Goal: Task Accomplishment & Management: Use online tool/utility

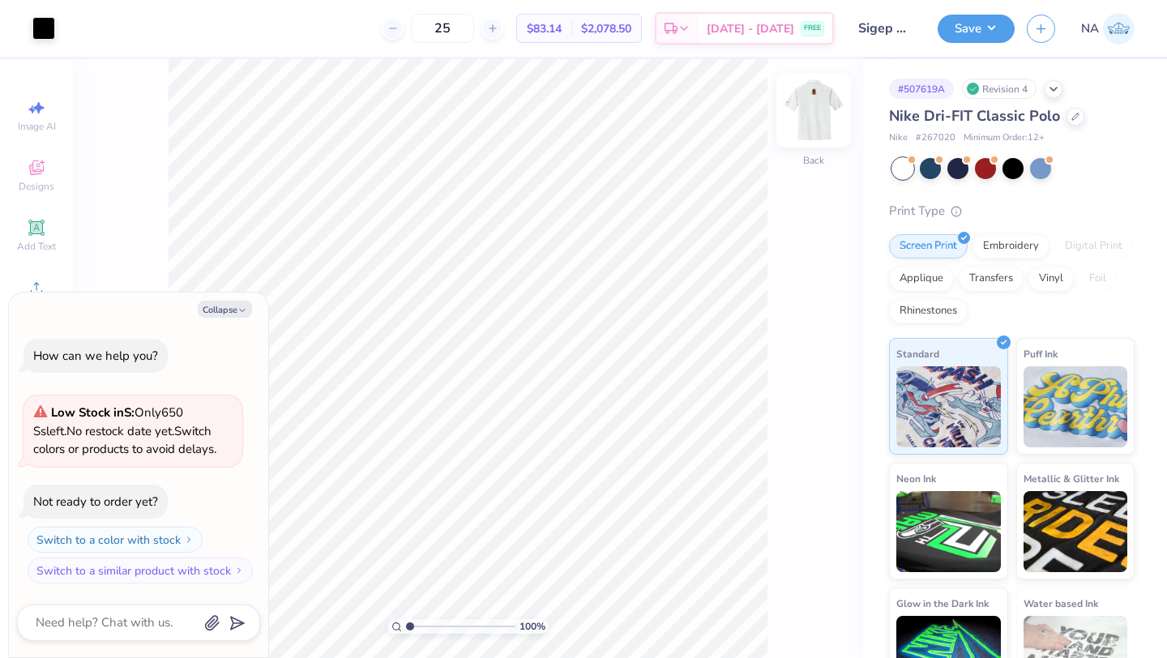
click at [812, 104] on img at bounding box center [813, 110] width 65 height 65
click at [50, 30] on div at bounding box center [43, 26] width 23 height 23
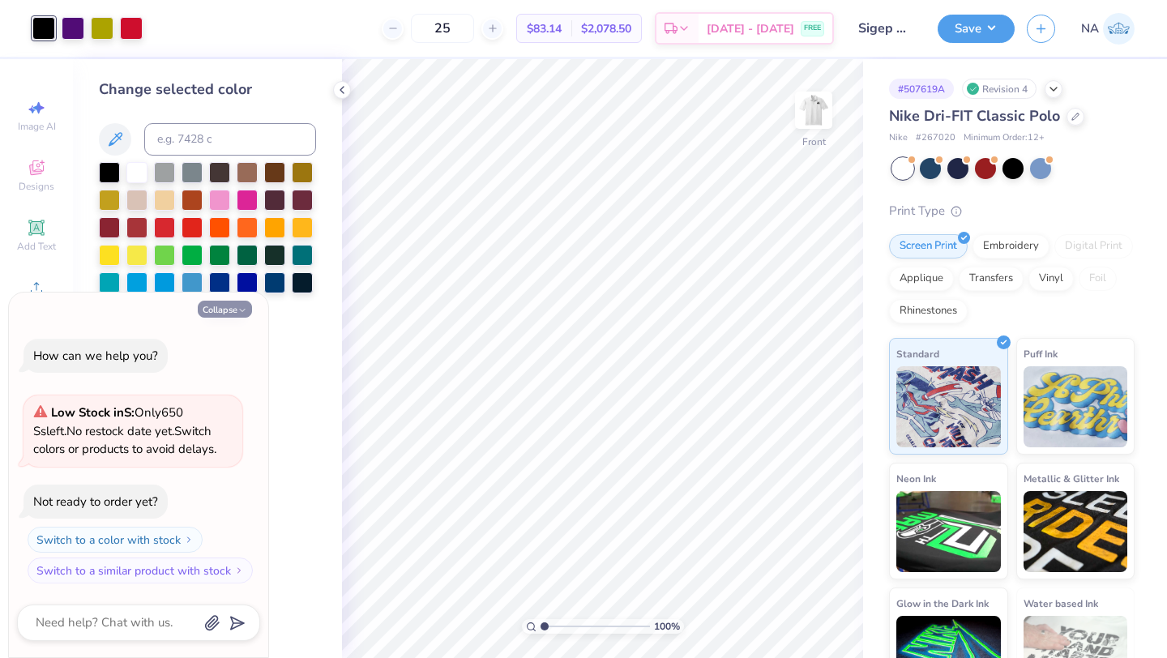
click at [234, 306] on button "Collapse" at bounding box center [225, 309] width 54 height 17
type textarea "x"
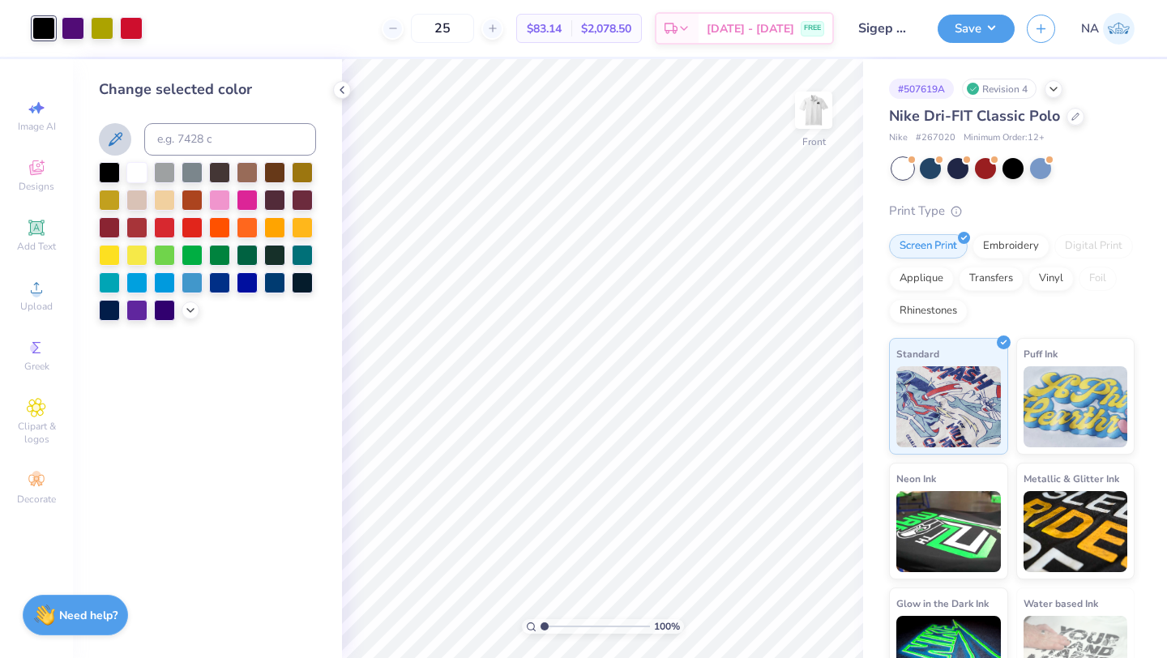
click at [109, 140] on icon at bounding box center [114, 139] width 19 height 19
click at [194, 311] on icon at bounding box center [190, 308] width 13 height 13
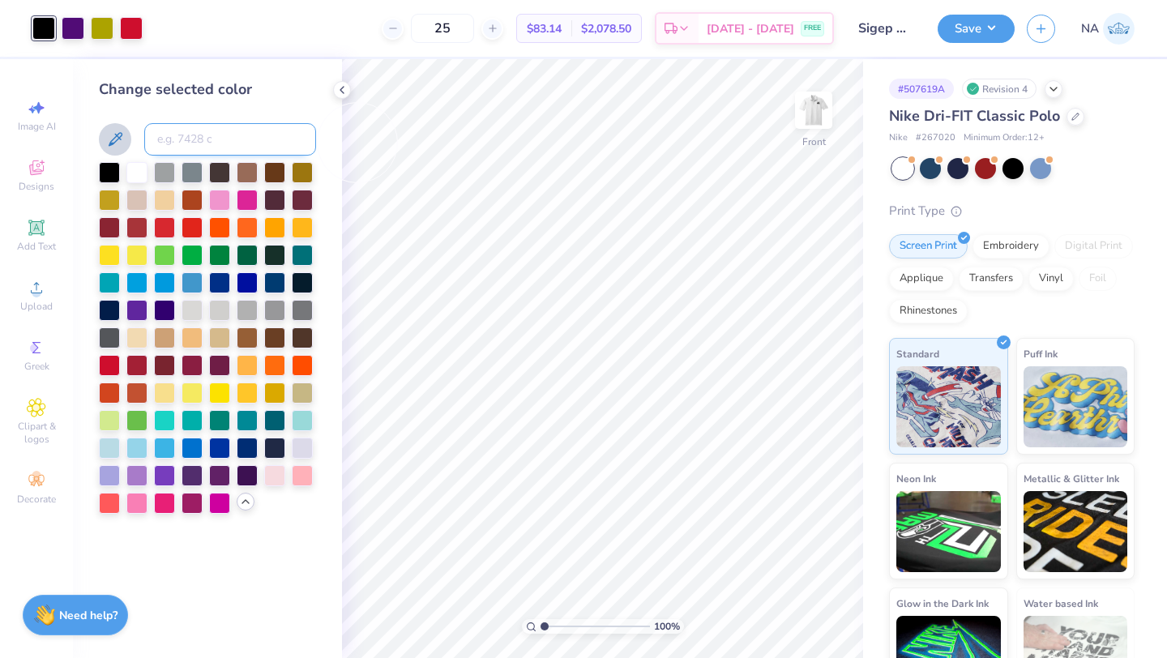
click at [199, 127] on input at bounding box center [230, 139] width 172 height 32
type input "2607"
click at [781, 610] on icon at bounding box center [782, 608] width 3 height 3
click at [819, 610] on icon at bounding box center [819, 613] width 16 height 16
type input "4.52"
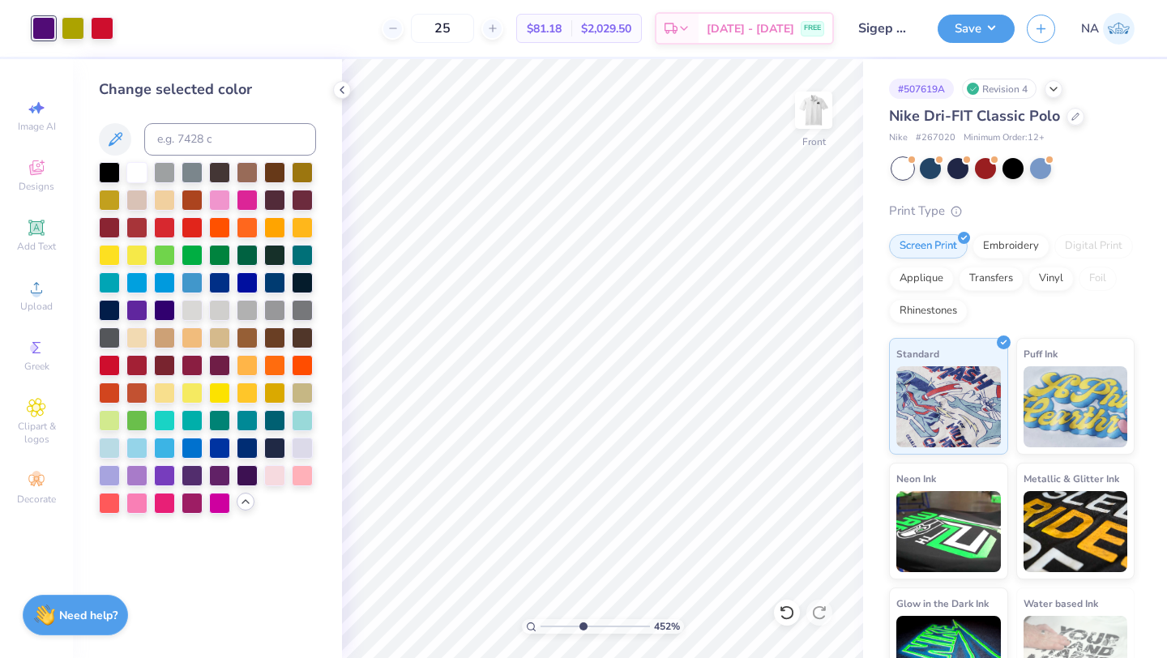
click at [582, 624] on input "range" at bounding box center [595, 626] width 109 height 15
click at [958, 36] on button "Save" at bounding box center [976, 26] width 77 height 28
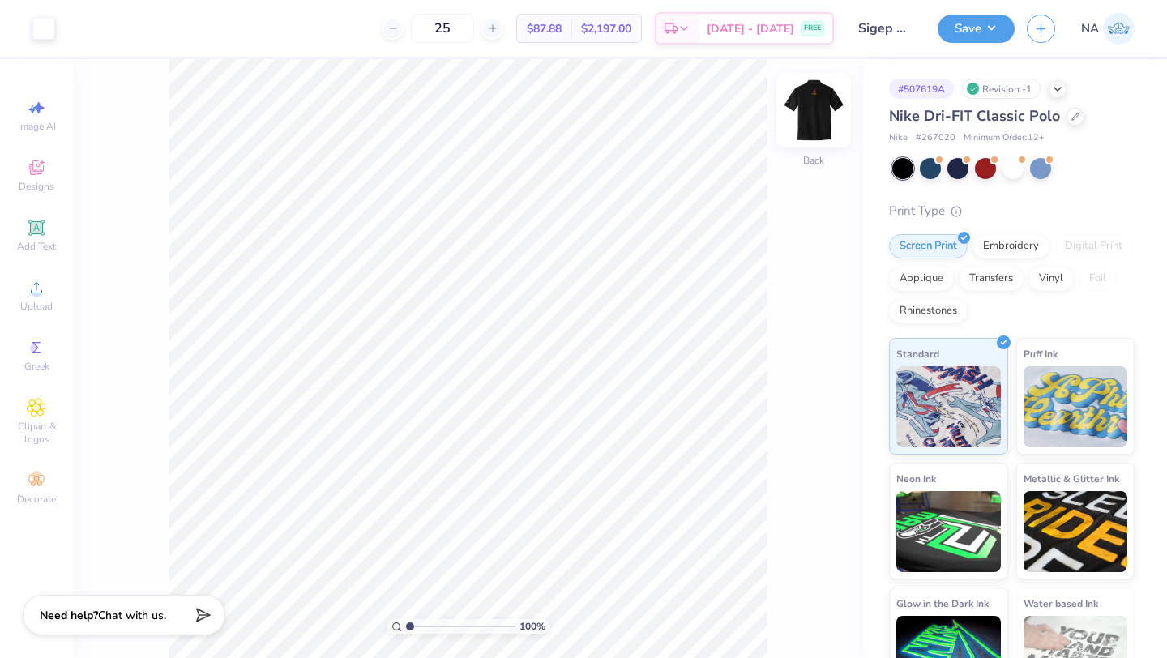
click at [811, 127] on img at bounding box center [813, 110] width 65 height 65
type input "5.77"
click at [461, 629] on input "range" at bounding box center [460, 626] width 109 height 15
click at [47, 26] on div at bounding box center [43, 26] width 23 height 23
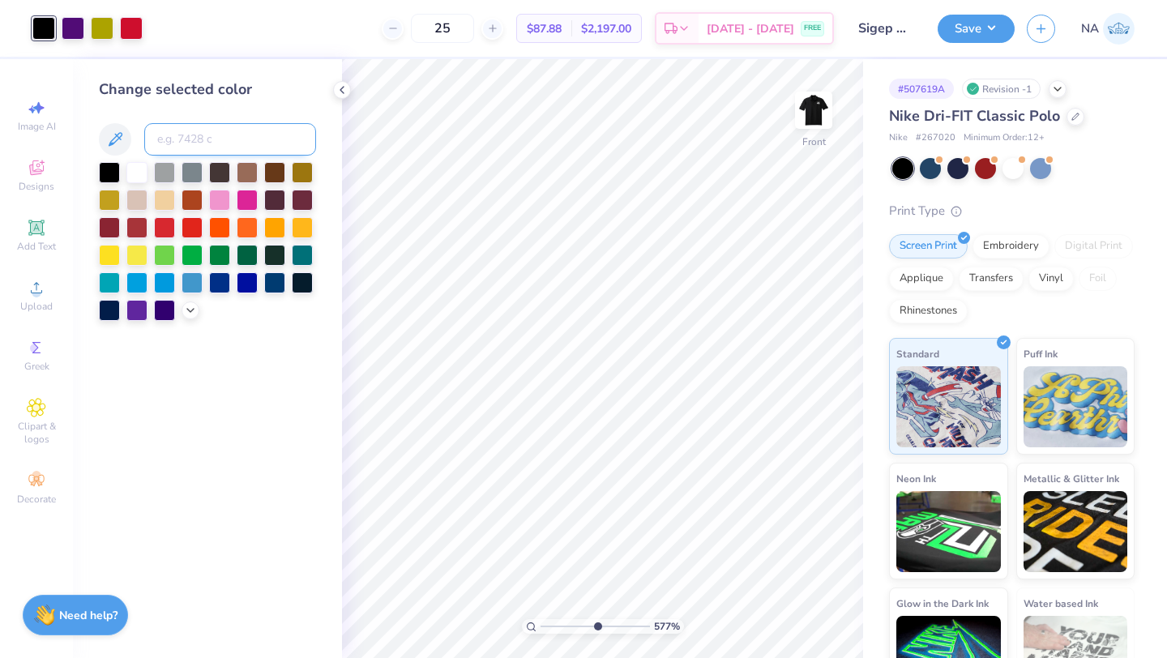
click at [201, 139] on input at bounding box center [230, 139] width 172 height 32
type input "2607"
click at [336, 93] on icon at bounding box center [342, 89] width 13 height 13
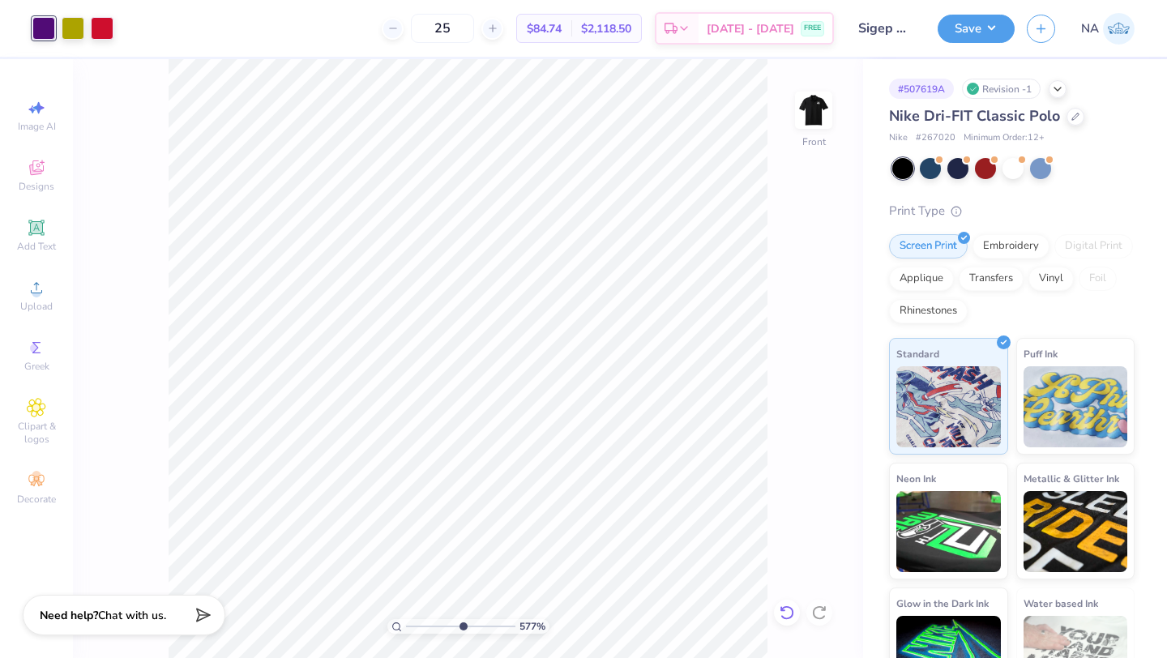
click at [783, 601] on div at bounding box center [787, 613] width 26 height 26
click at [825, 611] on icon at bounding box center [819, 613] width 16 height 16
drag, startPoint x: 462, startPoint y: 625, endPoint x: 396, endPoint y: 625, distance: 66.5
type input "1"
click at [406, 625] on input "range" at bounding box center [460, 626] width 109 height 15
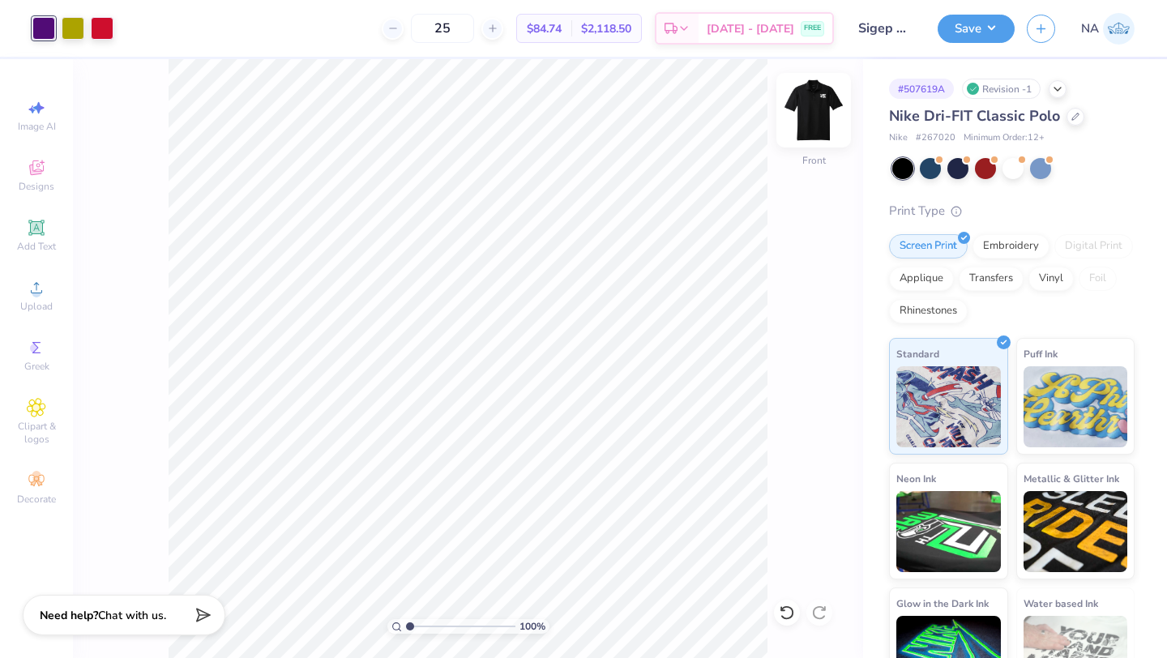
click at [819, 113] on img at bounding box center [813, 110] width 65 height 65
click at [819, 113] on img at bounding box center [814, 110] width 32 height 32
click at [994, 21] on button "Save" at bounding box center [976, 26] width 77 height 28
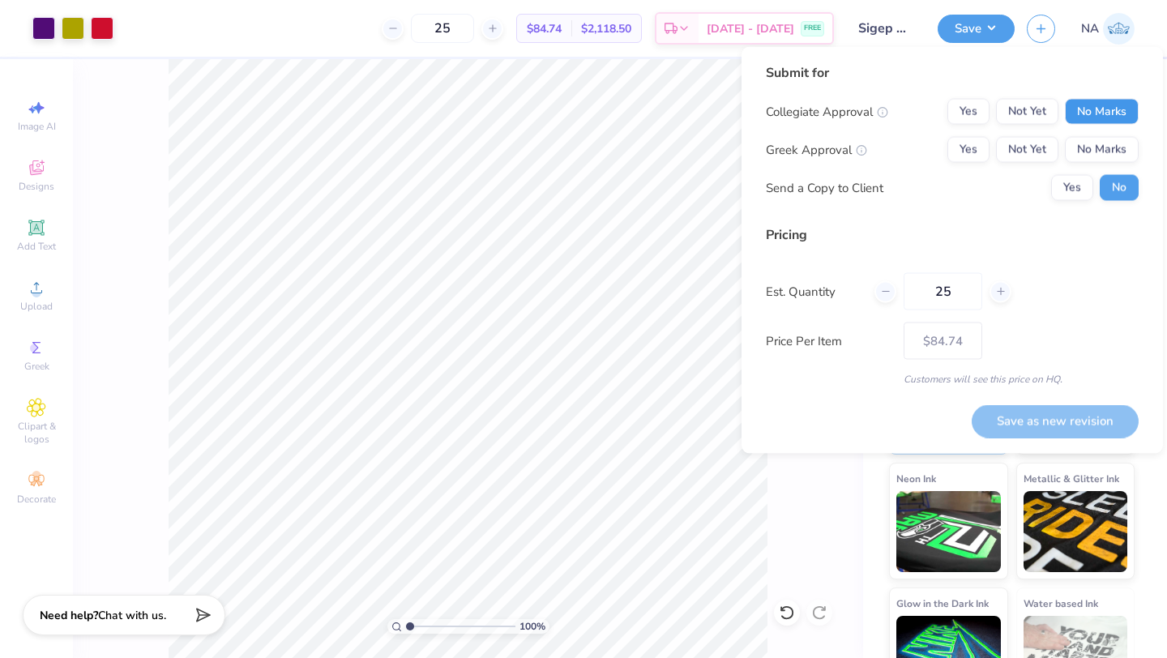
click at [1111, 109] on button "No Marks" at bounding box center [1102, 112] width 74 height 26
click at [981, 143] on button "Yes" at bounding box center [968, 150] width 42 height 26
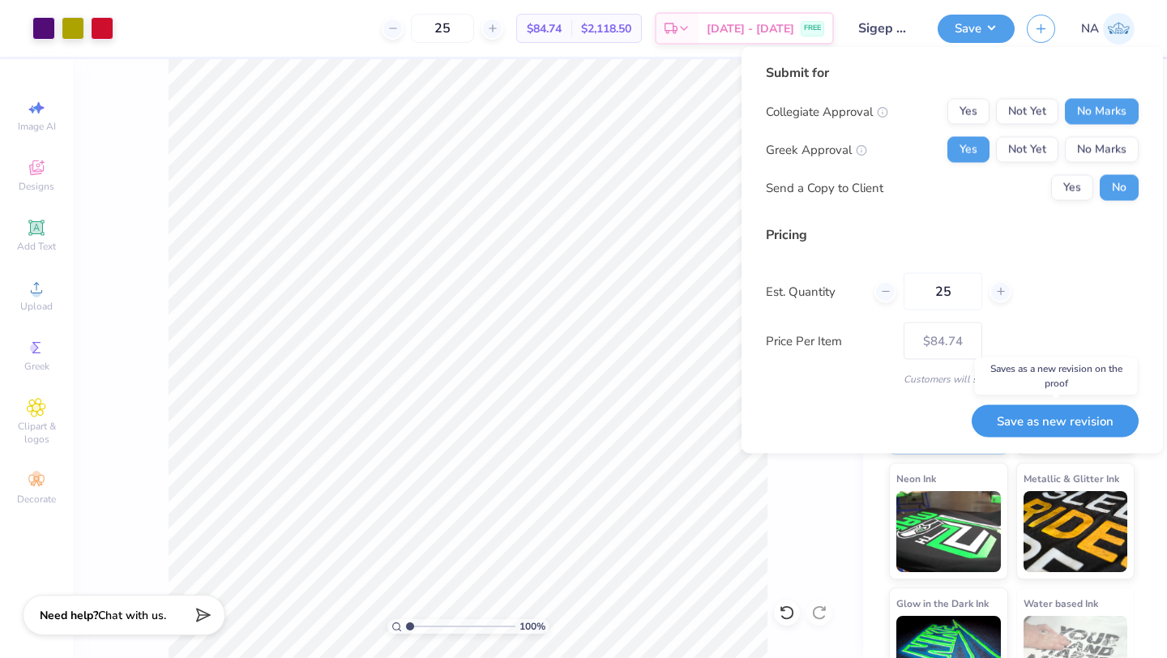
click at [1016, 412] on button "Save as new revision" at bounding box center [1055, 420] width 167 height 33
type input "– –"
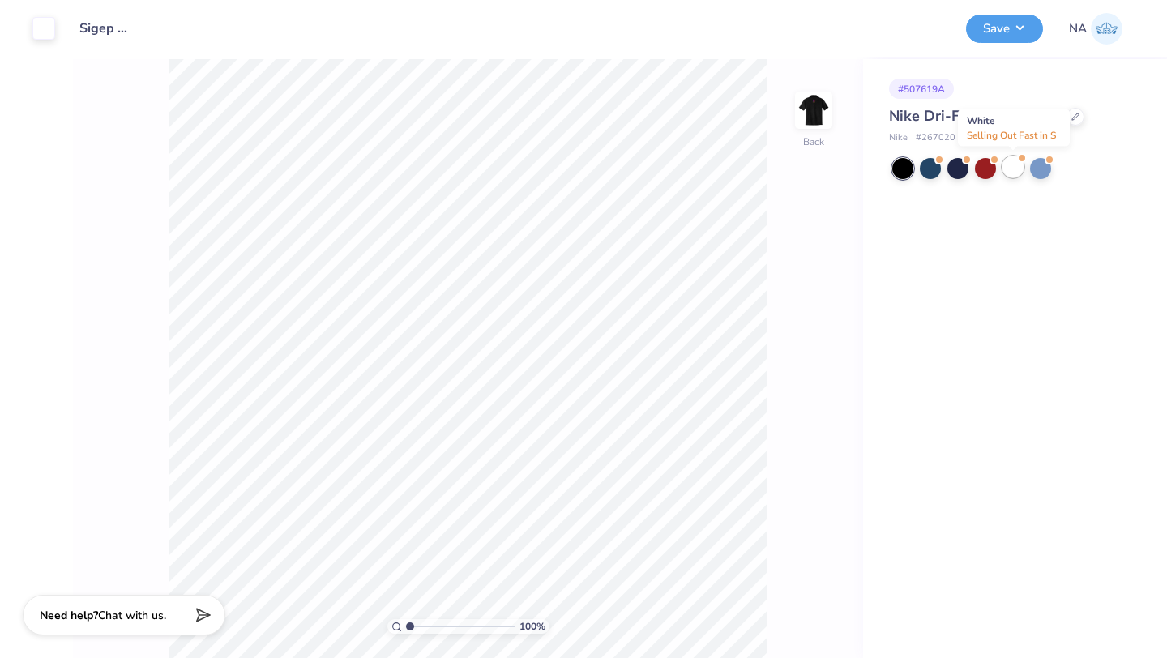
click at [1012, 170] on div at bounding box center [1013, 166] width 21 height 21
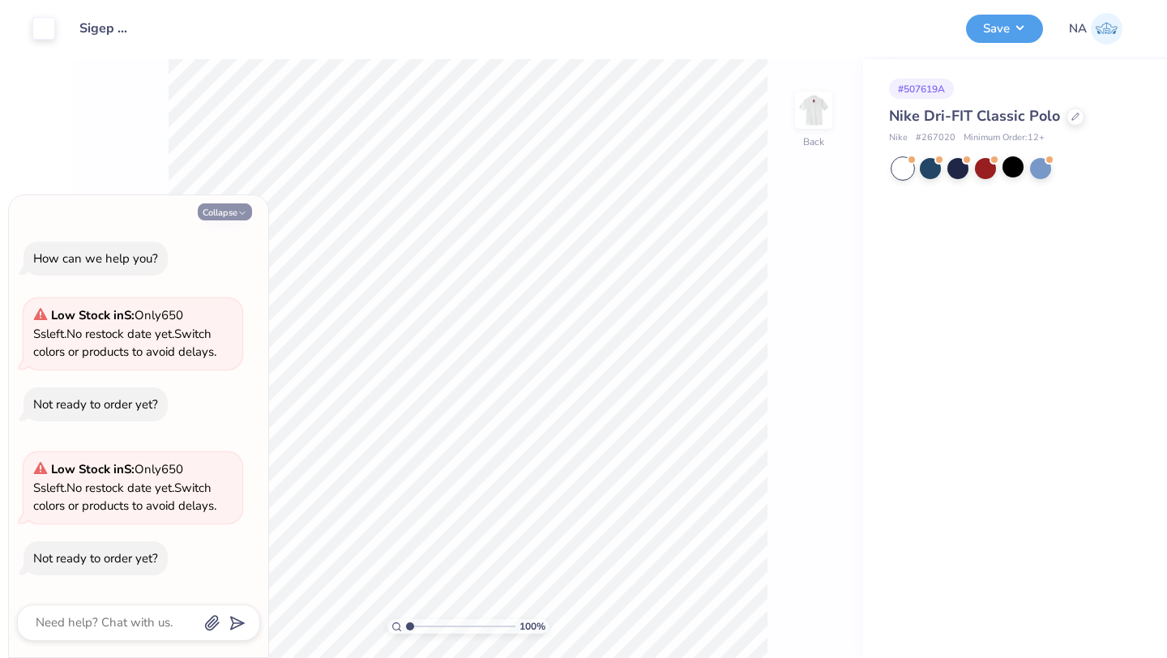
click at [231, 213] on button "Collapse" at bounding box center [225, 211] width 54 height 17
type textarea "x"
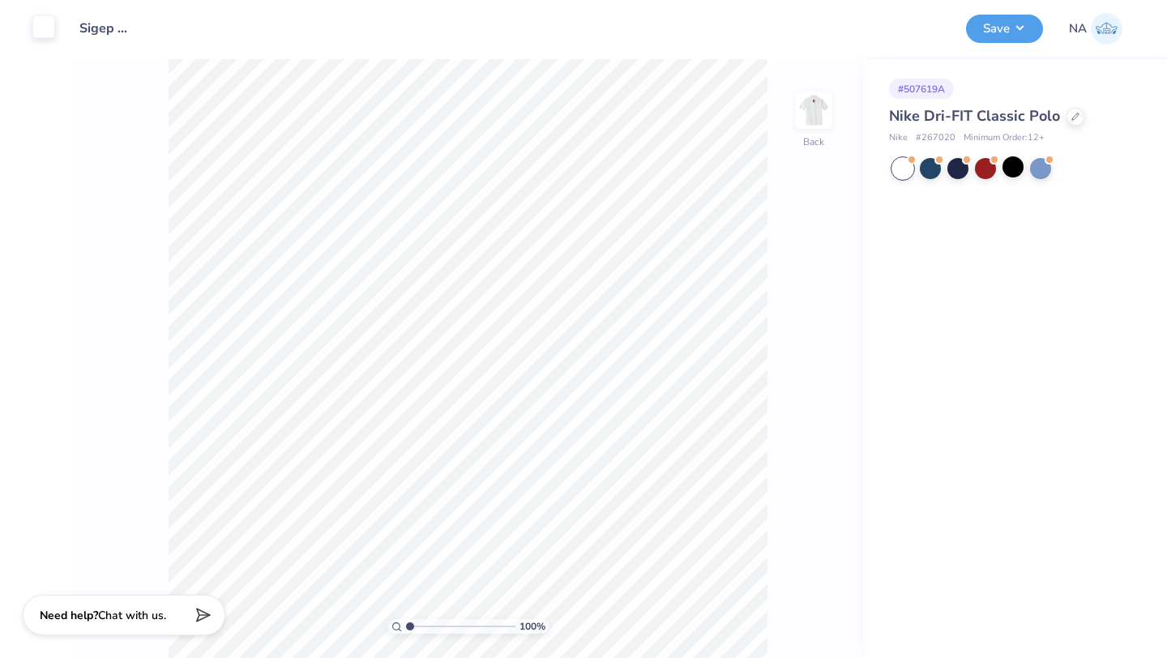
click at [50, 41] on div "Art colors" at bounding box center [27, 28] width 55 height 57
click at [48, 26] on div at bounding box center [43, 26] width 23 height 23
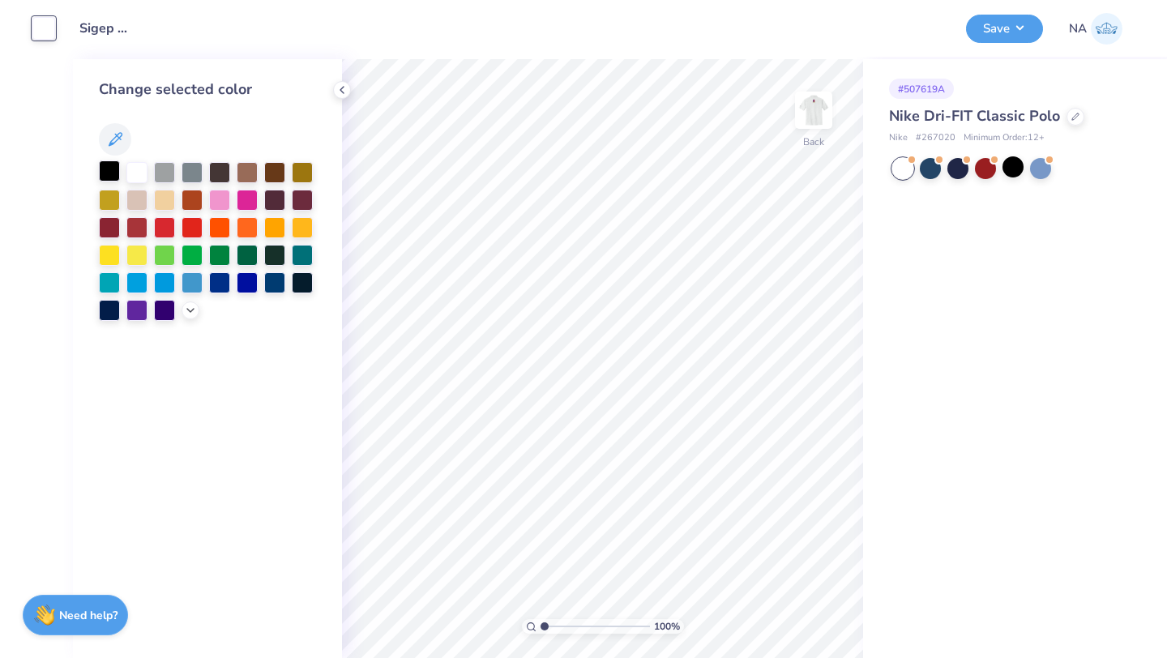
click at [110, 169] on div at bounding box center [109, 170] width 21 height 21
click at [827, 116] on img at bounding box center [813, 110] width 65 height 65
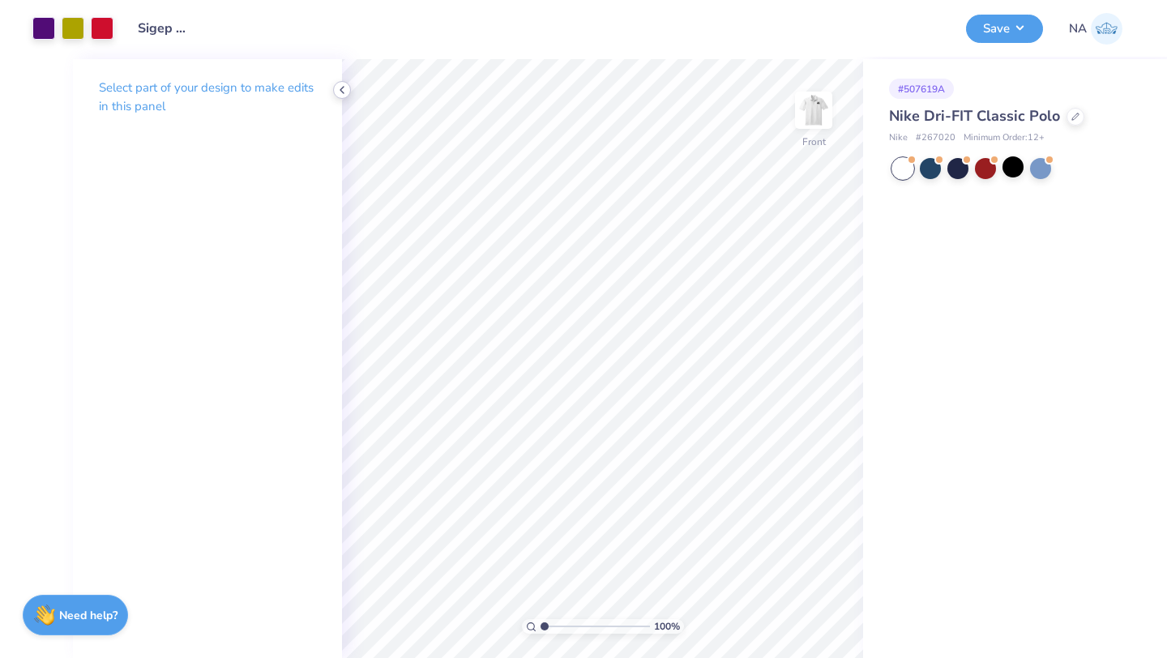
click at [345, 92] on icon at bounding box center [342, 89] width 13 height 13
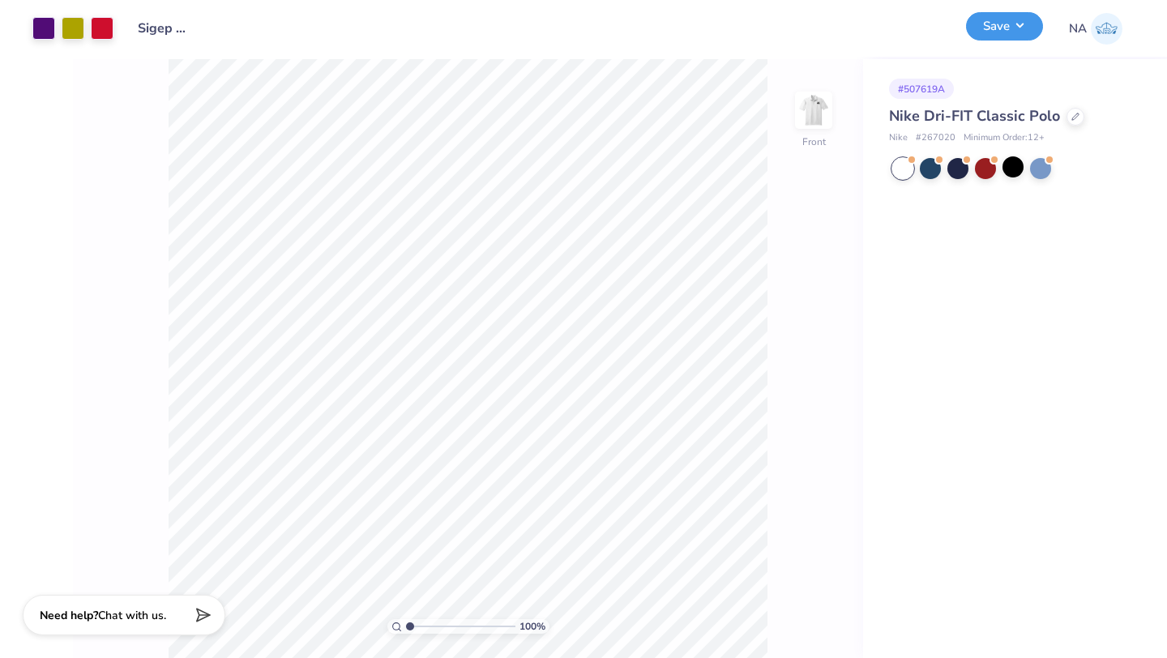
click at [1016, 28] on button "Save" at bounding box center [1004, 26] width 77 height 28
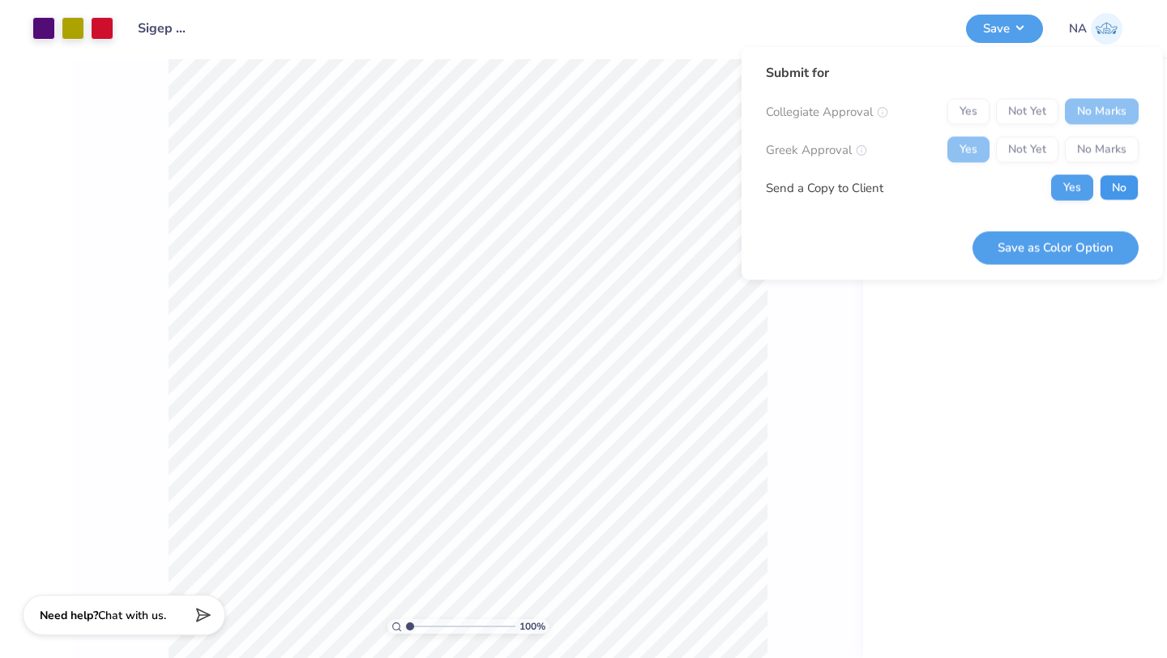
click at [1110, 191] on button "No" at bounding box center [1119, 188] width 39 height 26
click at [1054, 250] on button "Save as Color Option" at bounding box center [1056, 247] width 166 height 33
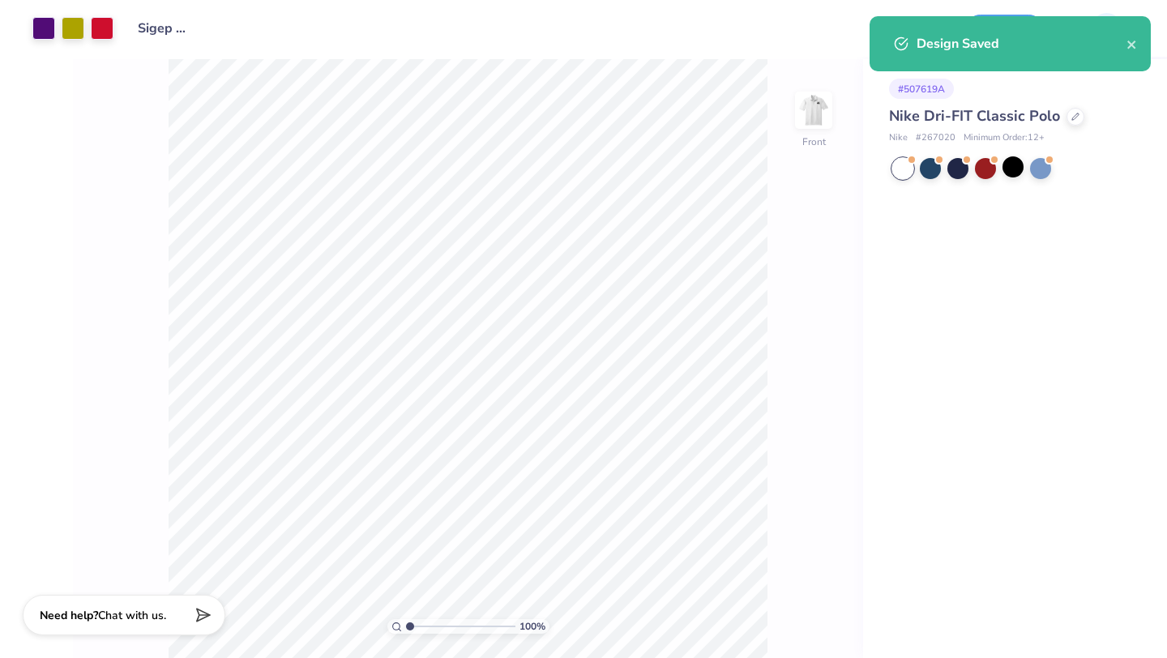
click at [939, 135] on span "# 267020" at bounding box center [936, 138] width 40 height 14
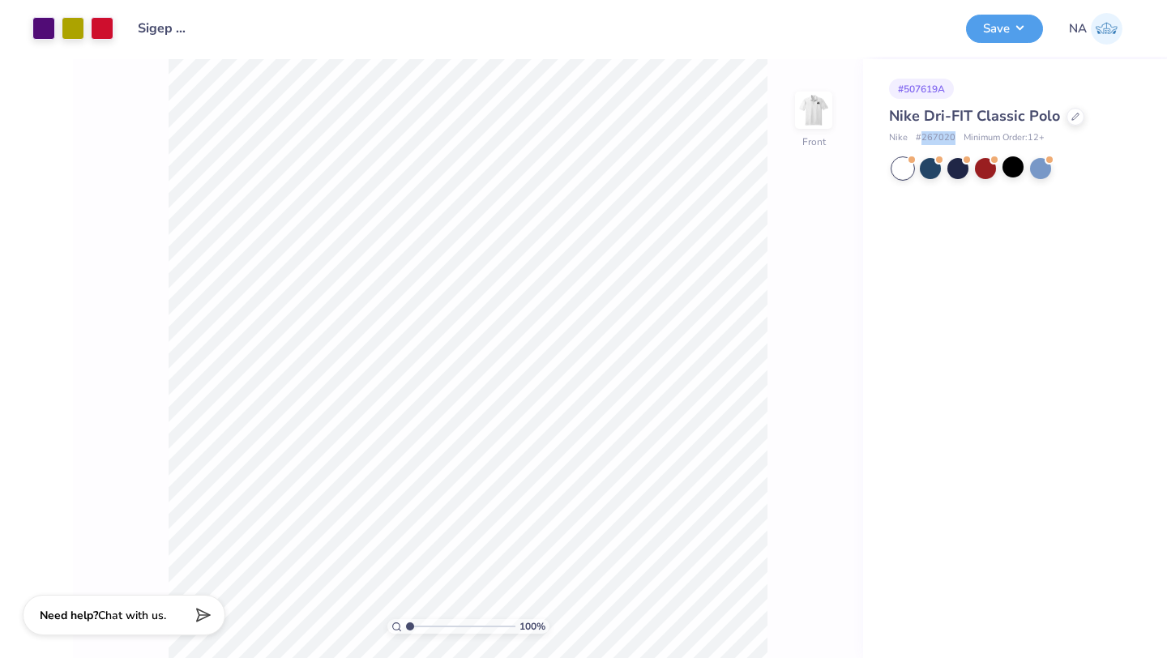
copy span "267020"
click at [1071, 118] on icon at bounding box center [1075, 115] width 8 height 8
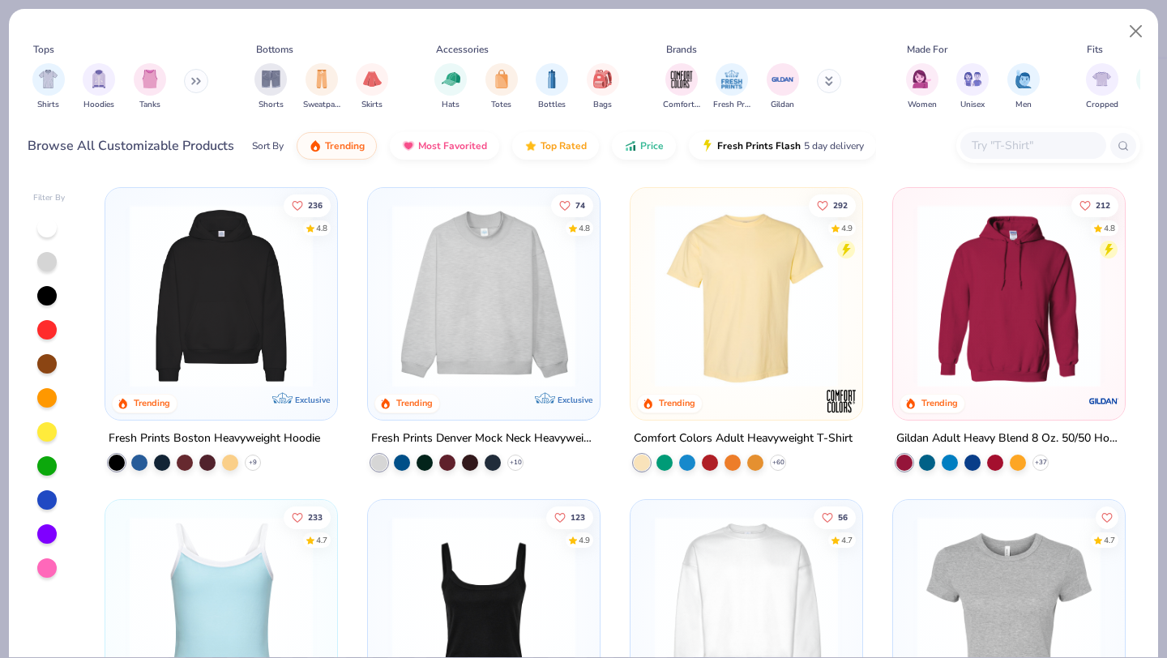
click at [207, 85] on div "Shirts Hoodies Tanks" at bounding box center [121, 87] width 186 height 60
click at [203, 83] on button at bounding box center [196, 81] width 24 height 24
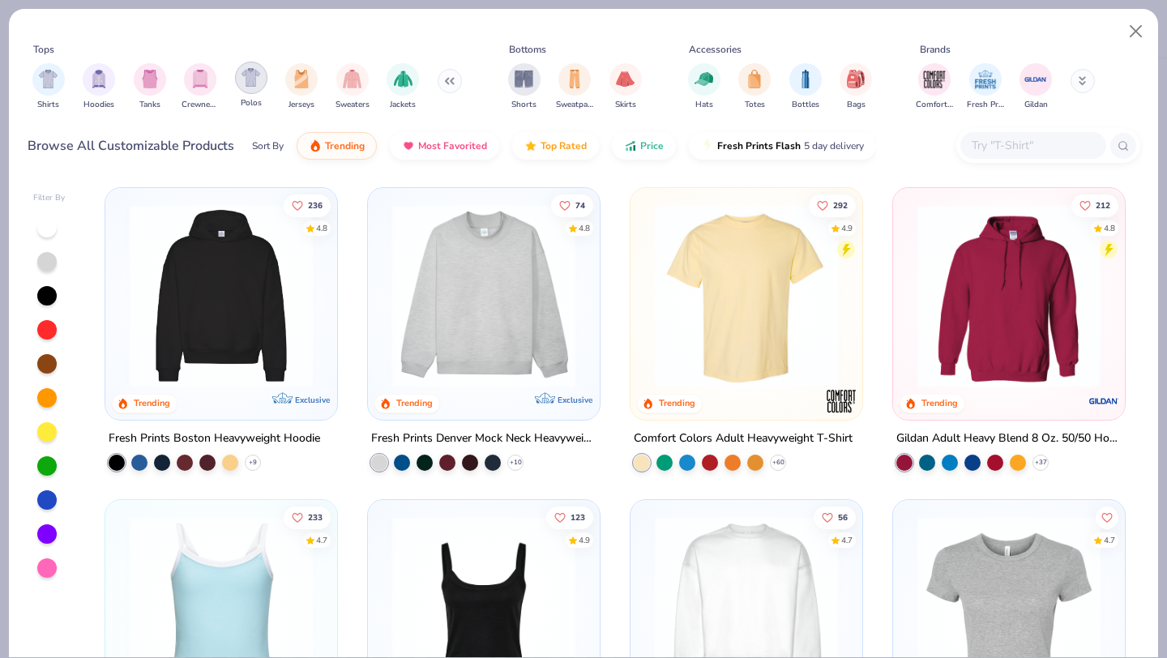
click at [249, 82] on img "filter for Polos" at bounding box center [251, 77] width 19 height 19
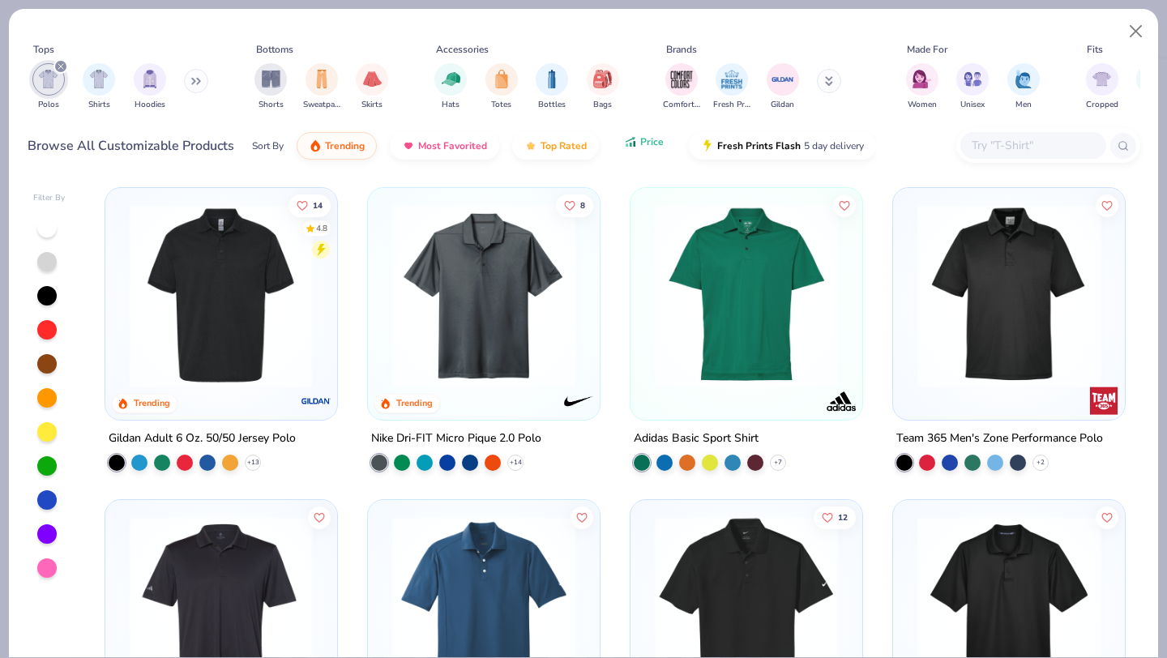
click at [628, 150] on button "Price" at bounding box center [644, 142] width 64 height 28
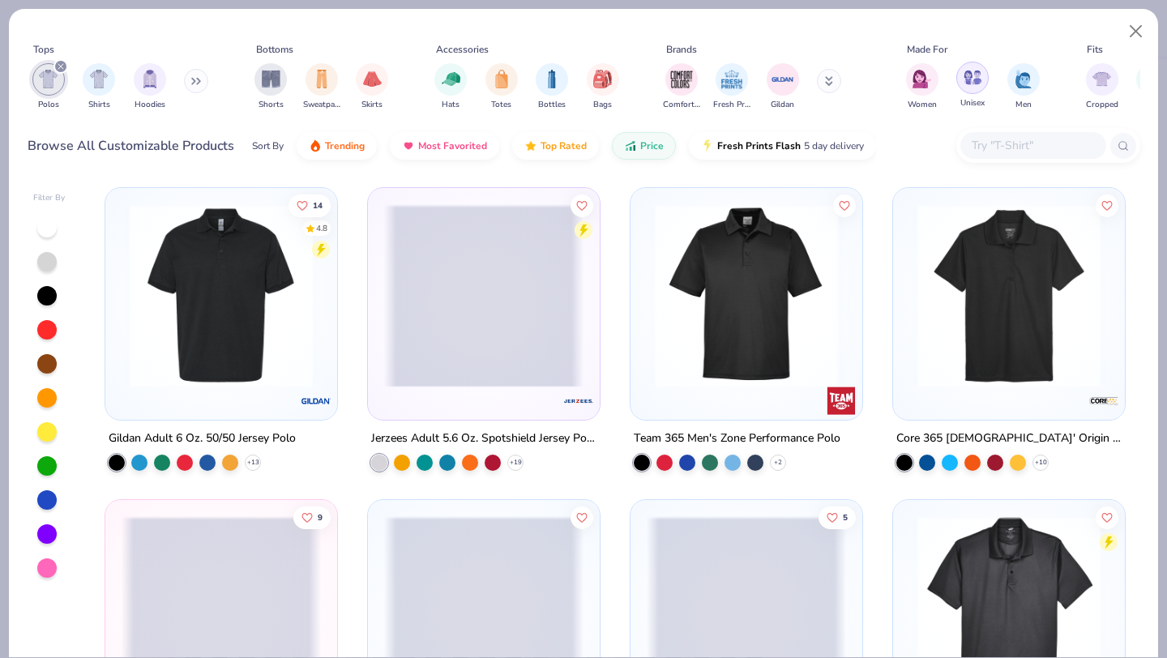
click at [975, 90] on div "filter for Unisex" at bounding box center [972, 78] width 32 height 32
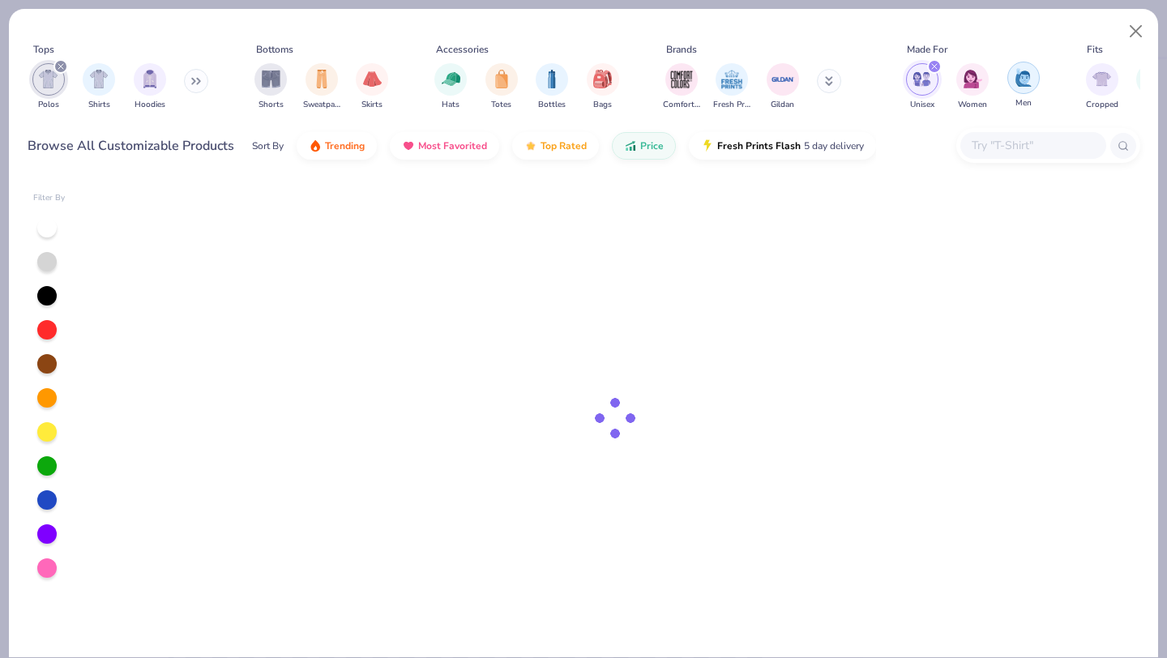
click at [1018, 84] on img "filter for Men" at bounding box center [1024, 77] width 18 height 19
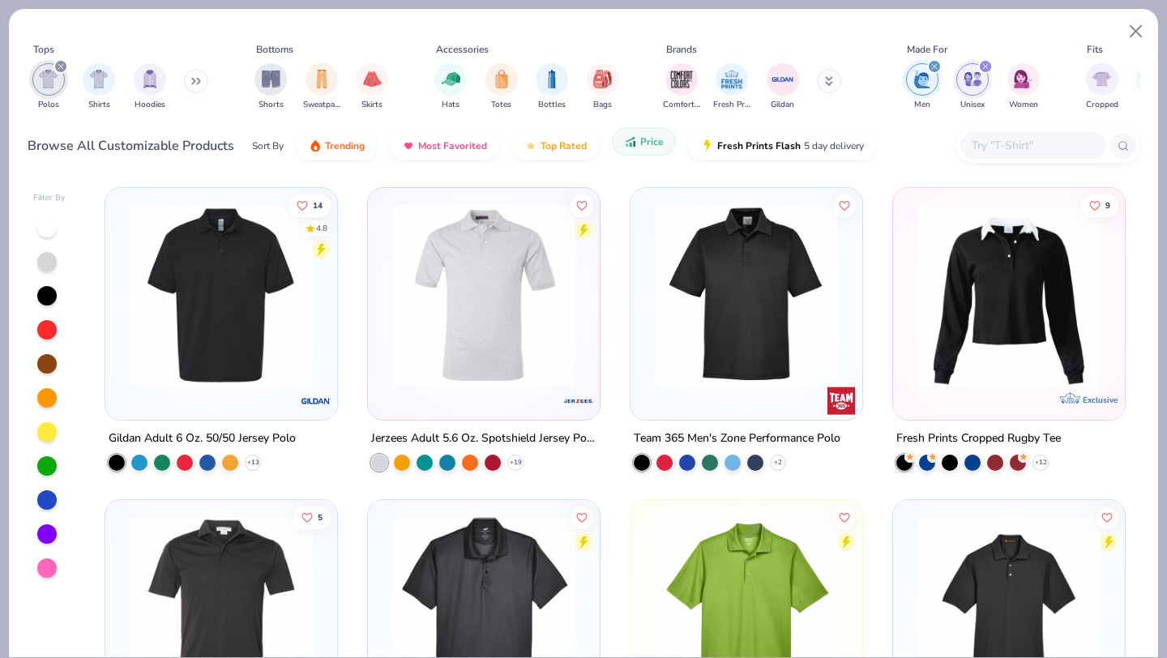
click at [637, 146] on button "Price" at bounding box center [644, 142] width 64 height 28
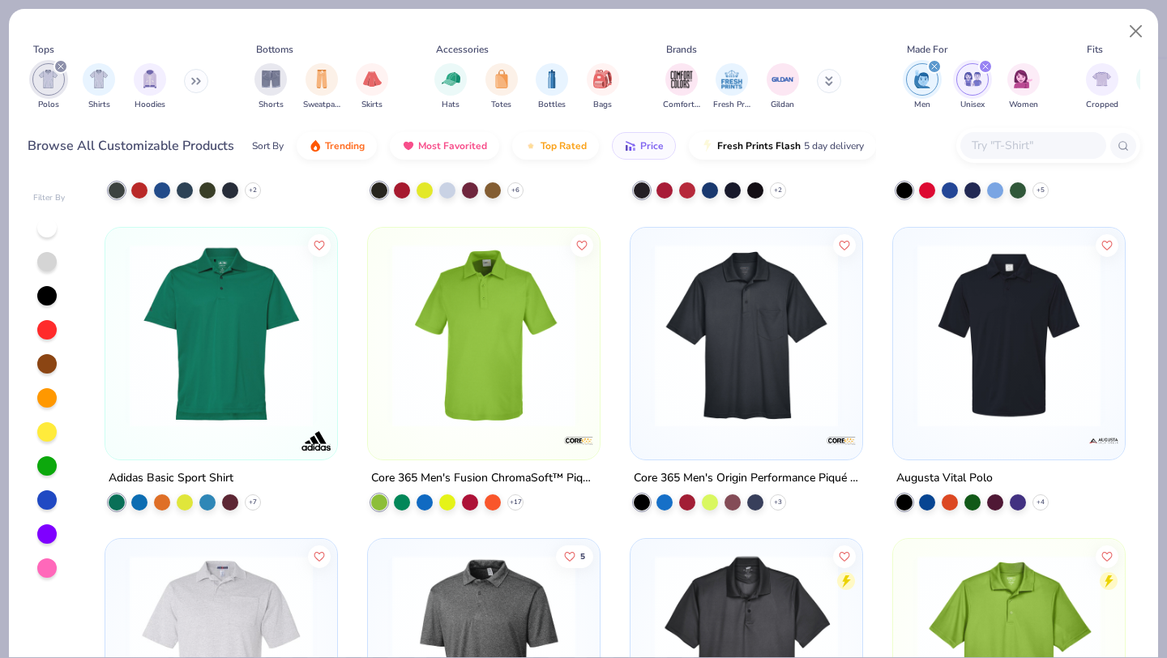
scroll to position [4277, 0]
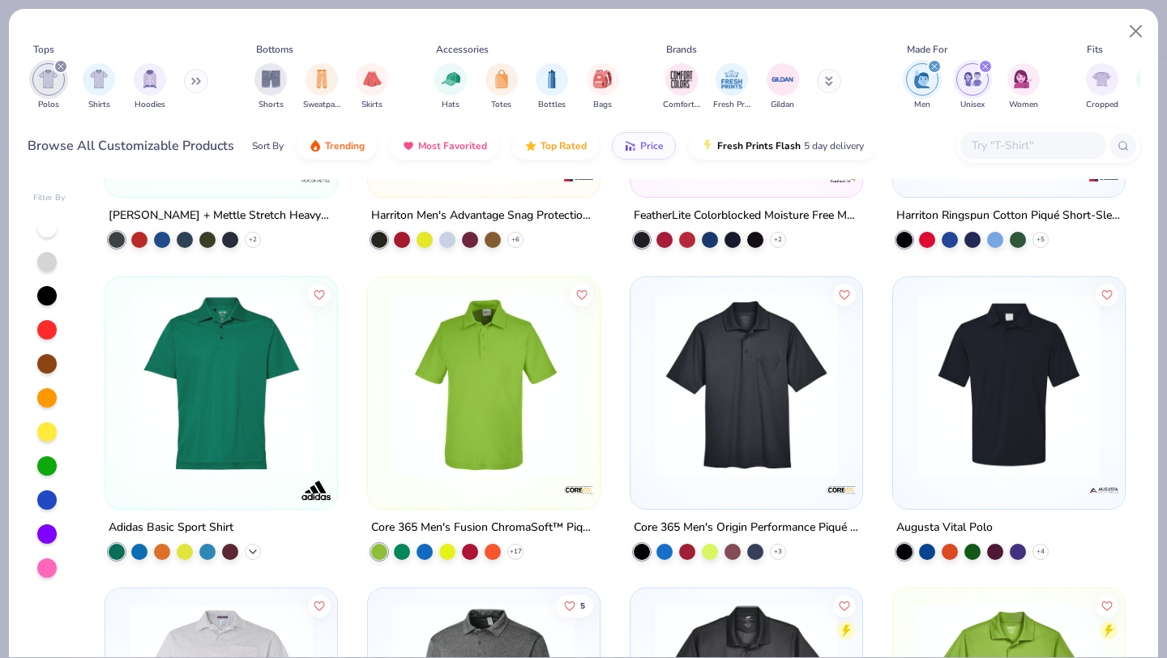
click at [253, 556] on div "+ 7" at bounding box center [253, 551] width 16 height 16
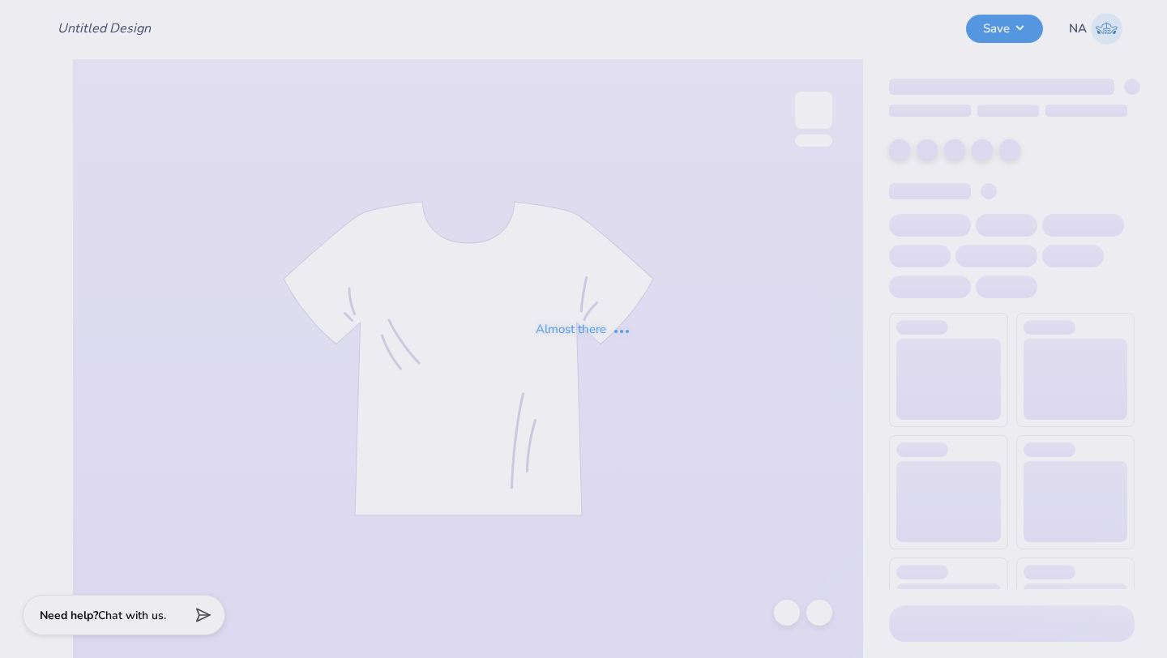
type input "Sigep Polos"
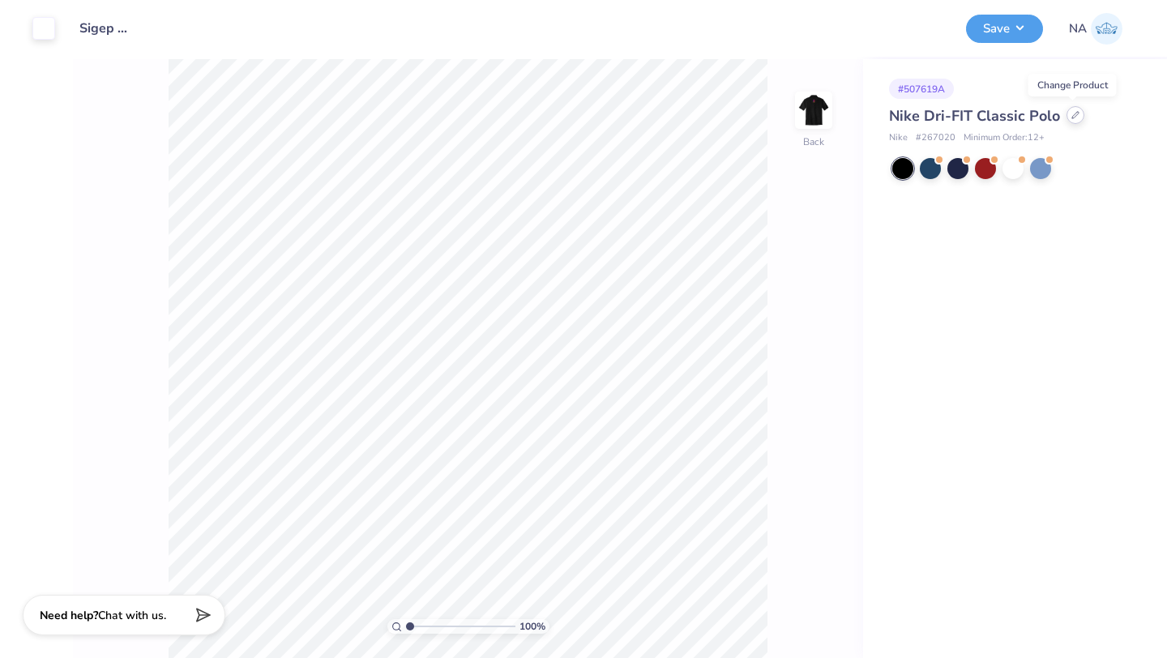
click at [1067, 117] on div at bounding box center [1076, 115] width 18 height 18
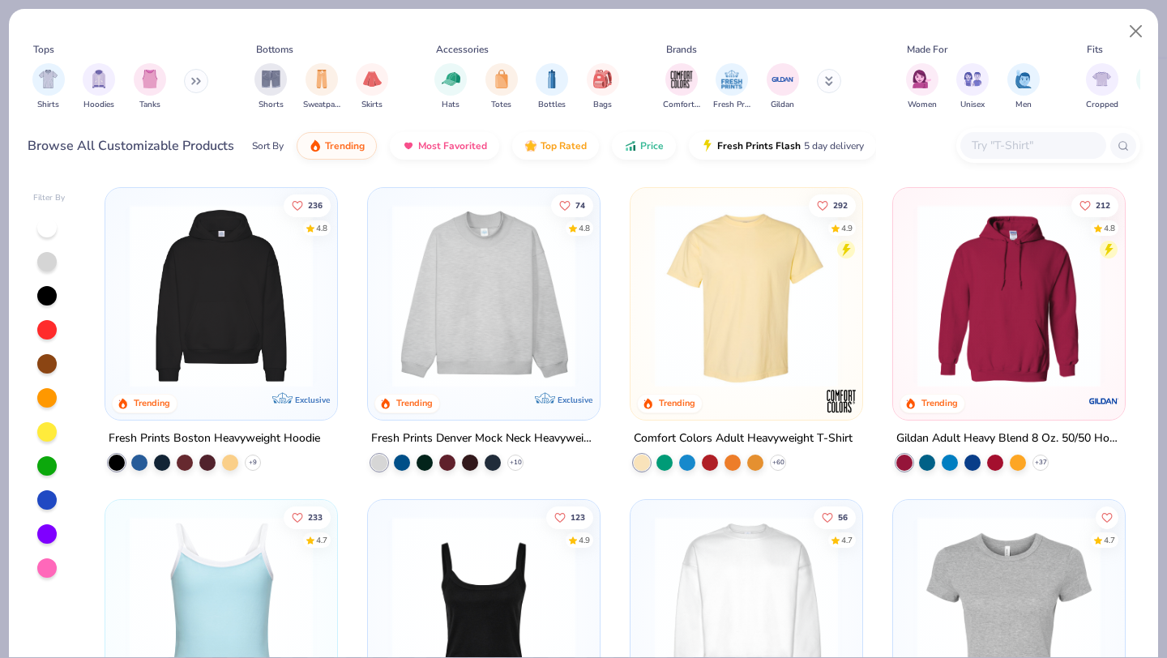
click at [199, 90] on button at bounding box center [196, 81] width 24 height 24
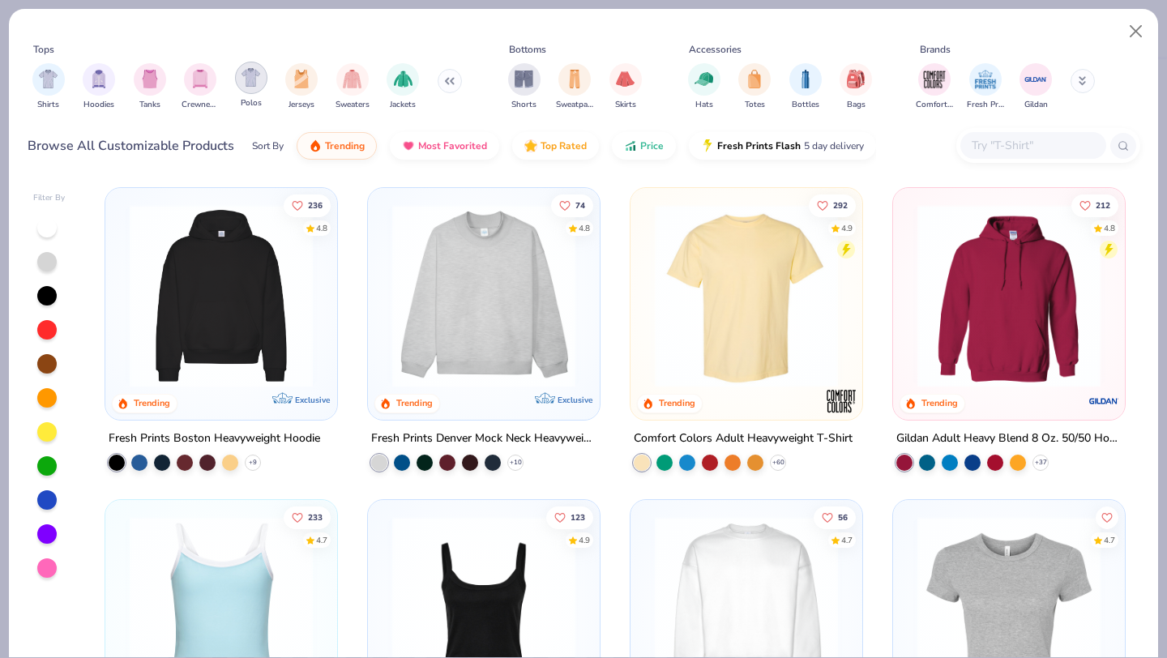
click at [256, 81] on img "filter for Polos" at bounding box center [251, 77] width 19 height 19
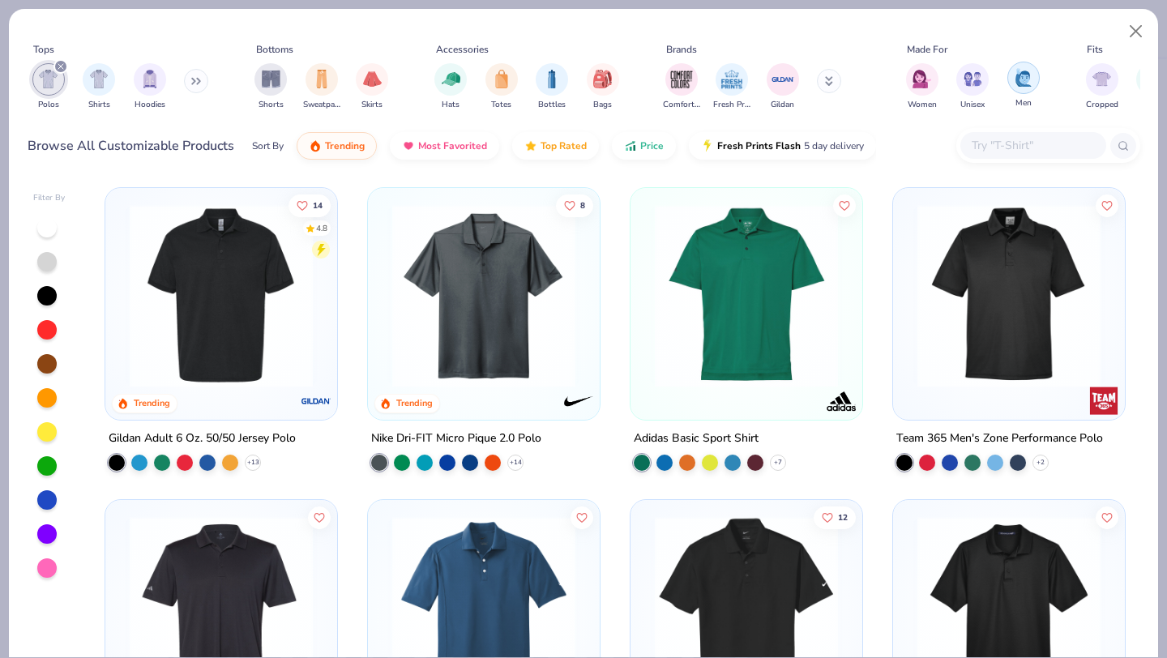
click at [1037, 81] on div "filter for Men" at bounding box center [1023, 78] width 32 height 32
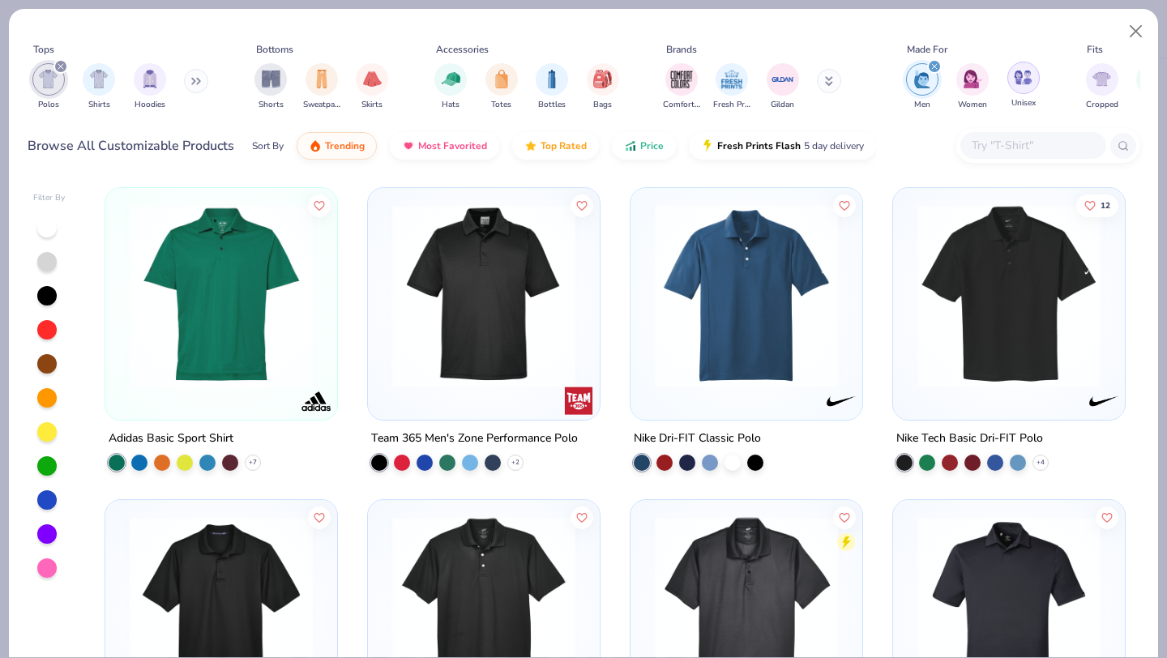
click at [1023, 78] on img "filter for Unisex" at bounding box center [1023, 77] width 19 height 19
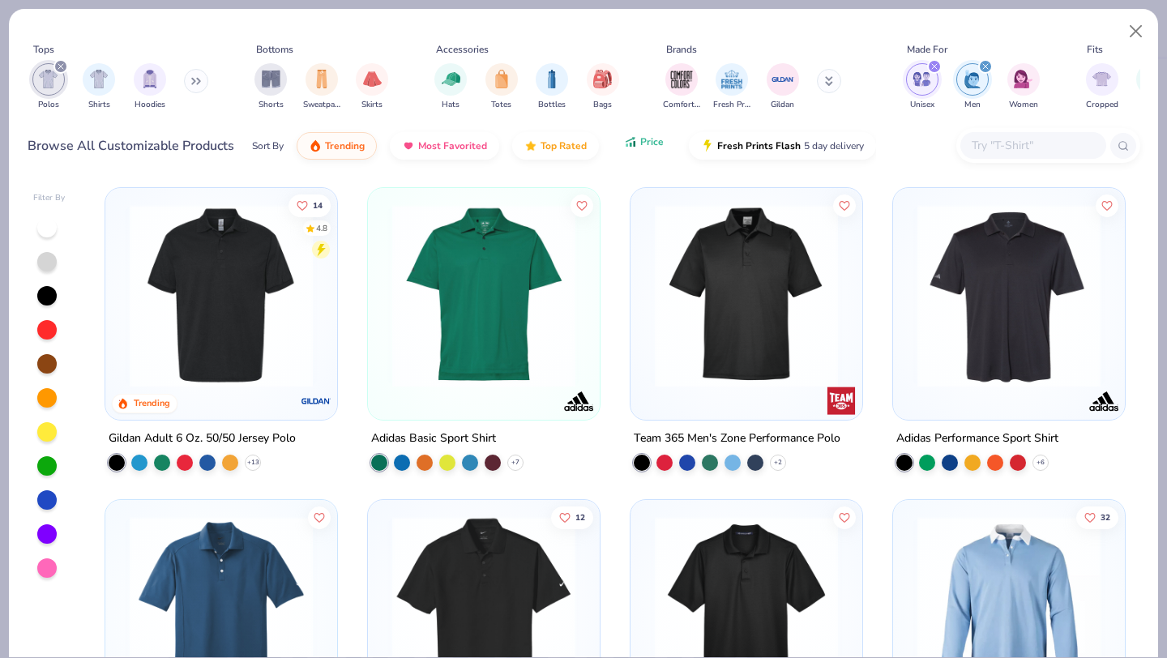
click at [658, 143] on span "Price" at bounding box center [652, 141] width 24 height 13
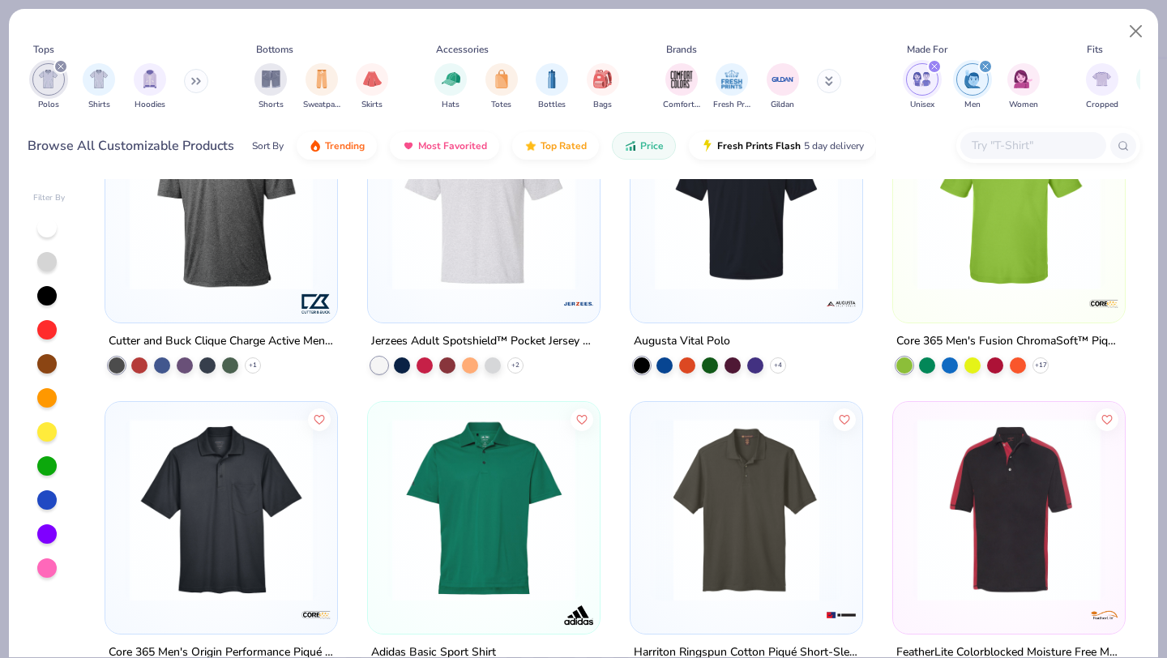
scroll to position [826, 0]
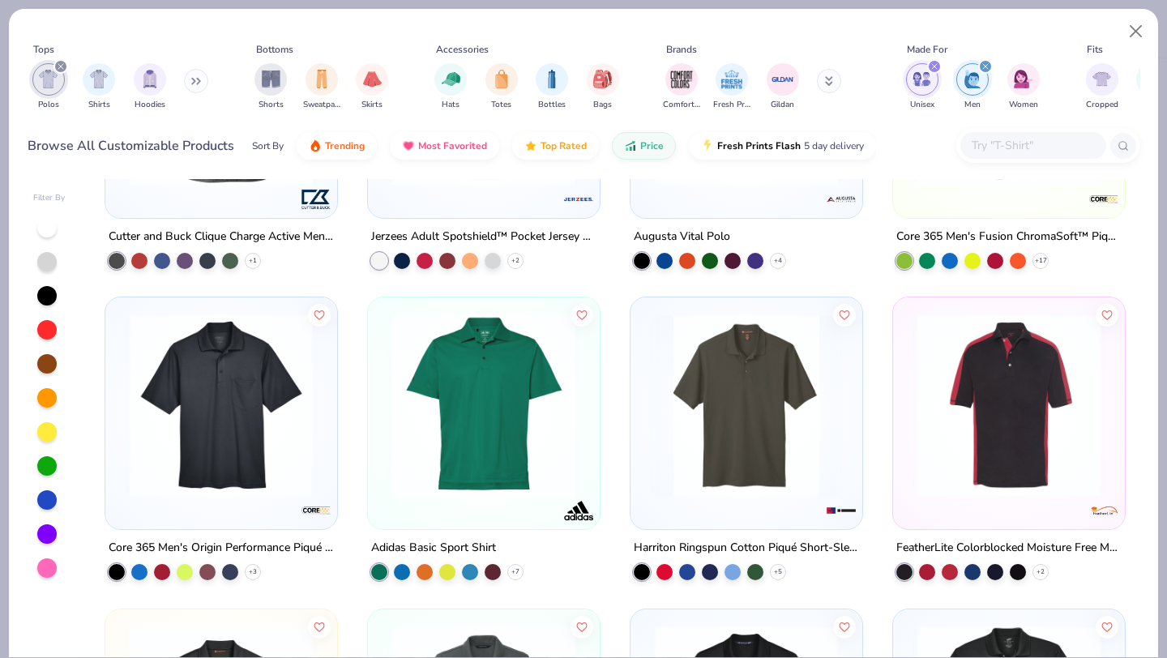
click at [537, 420] on img at bounding box center [483, 405] width 199 height 183
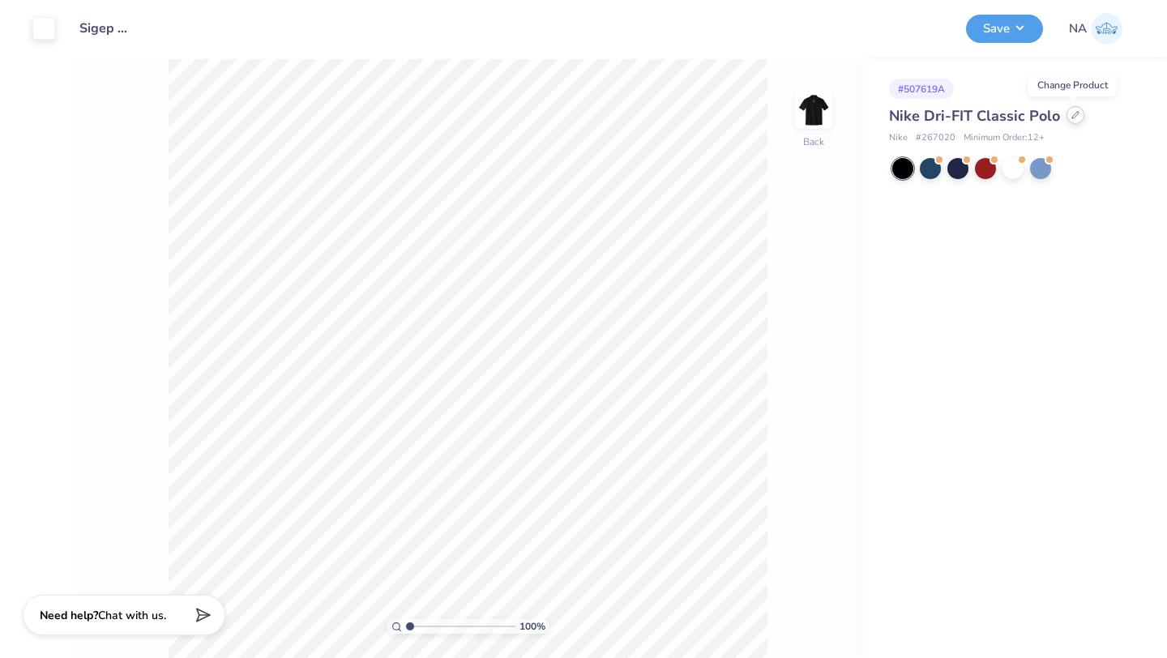
click at [1074, 120] on div at bounding box center [1076, 115] width 18 height 18
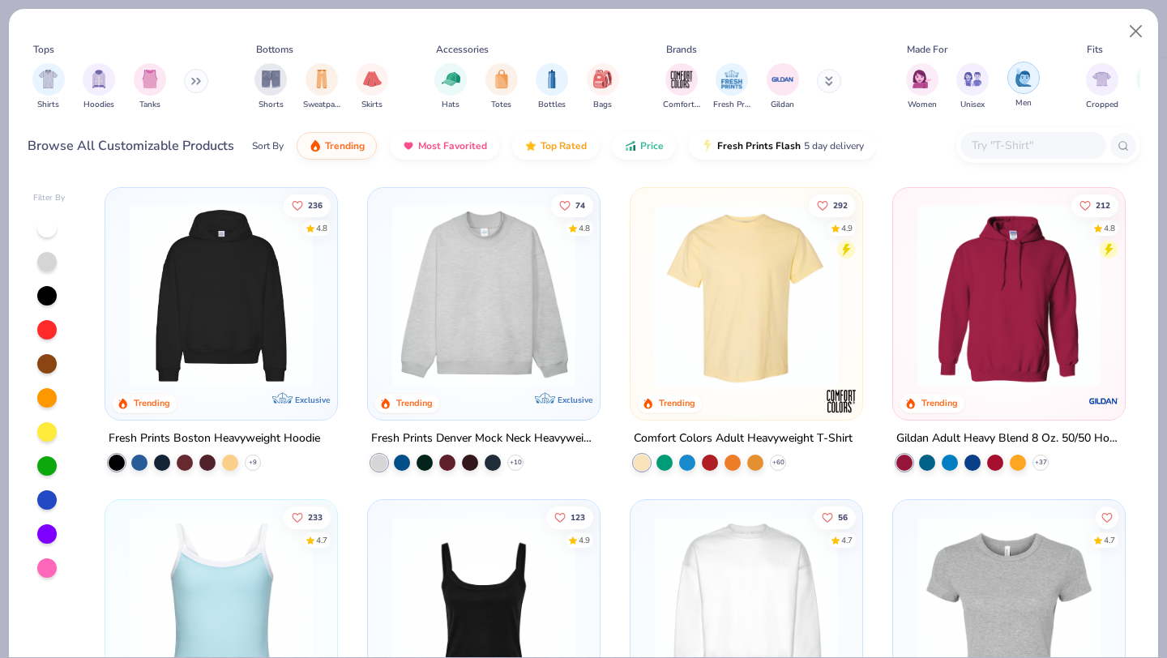
click at [1028, 88] on div "filter for Men" at bounding box center [1023, 78] width 32 height 32
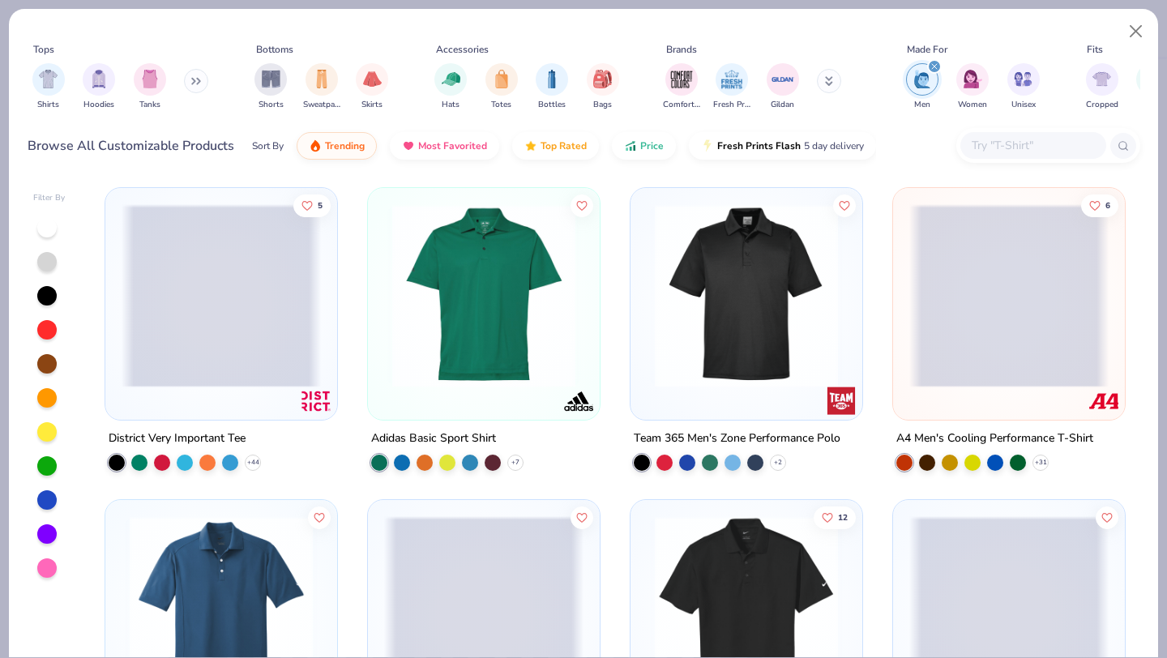
click at [194, 87] on button at bounding box center [196, 81] width 24 height 24
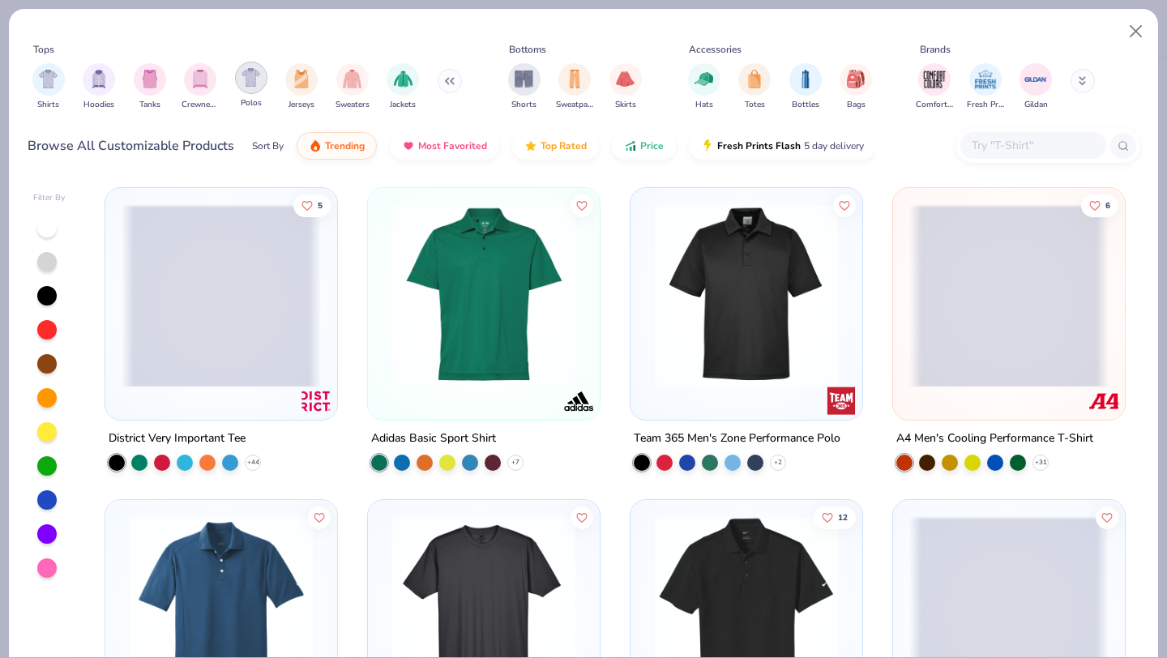
click at [246, 82] on img "filter for Polos" at bounding box center [251, 77] width 19 height 19
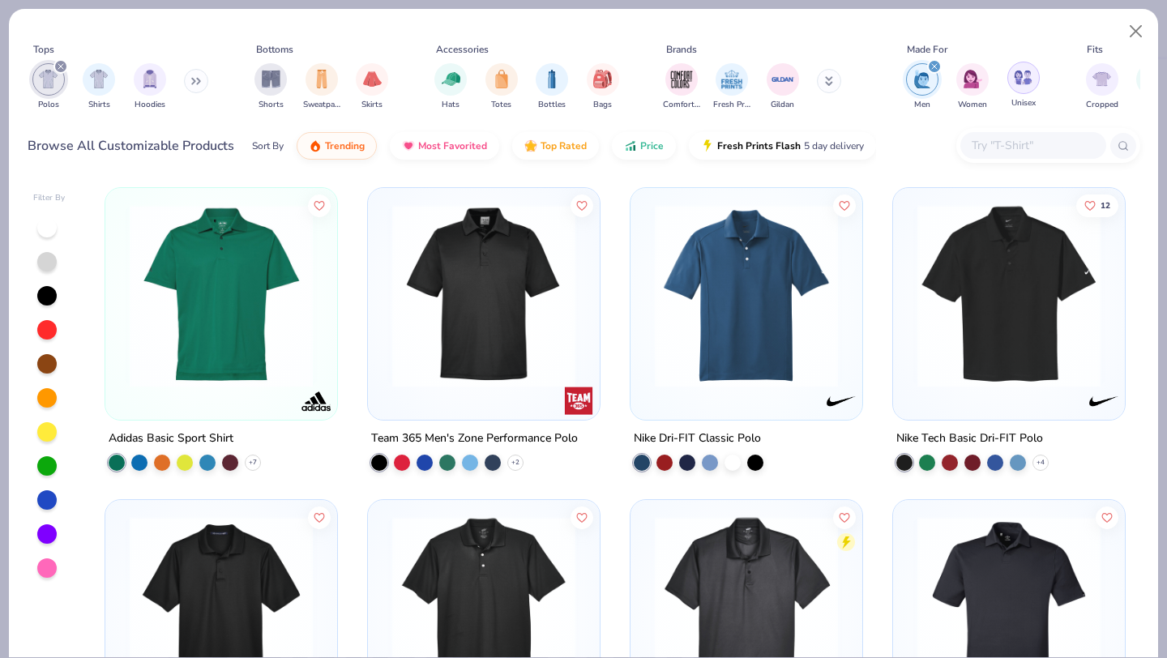
click at [1021, 83] on img "filter for Unisex" at bounding box center [1023, 77] width 19 height 19
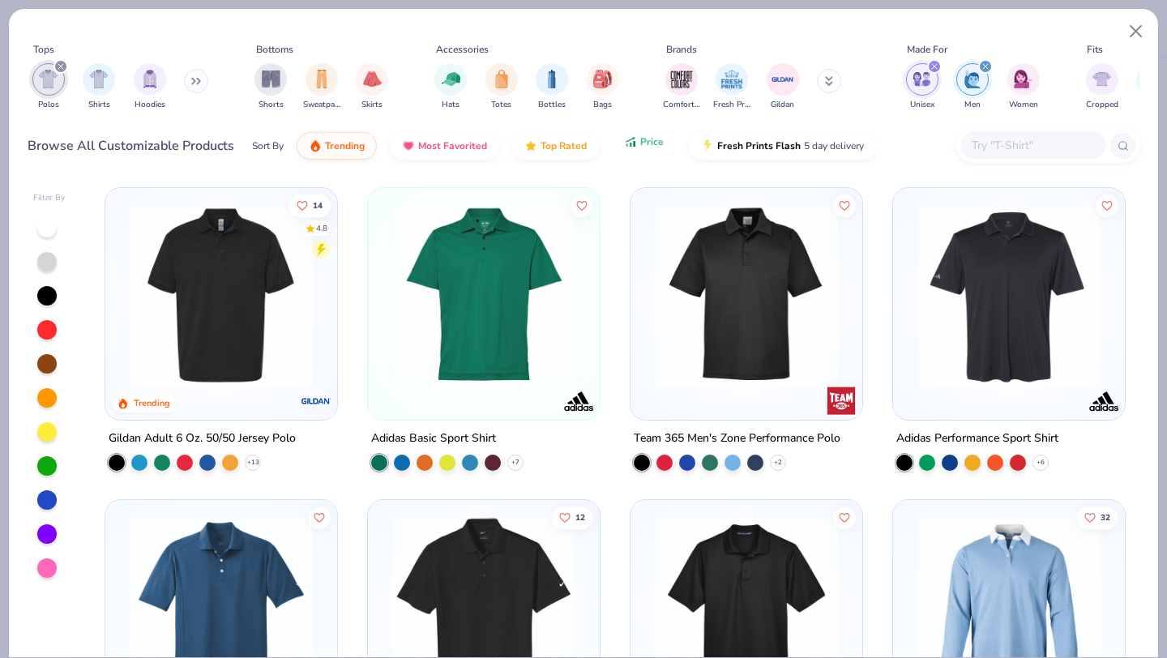
click at [657, 152] on button "Price" at bounding box center [644, 142] width 64 height 28
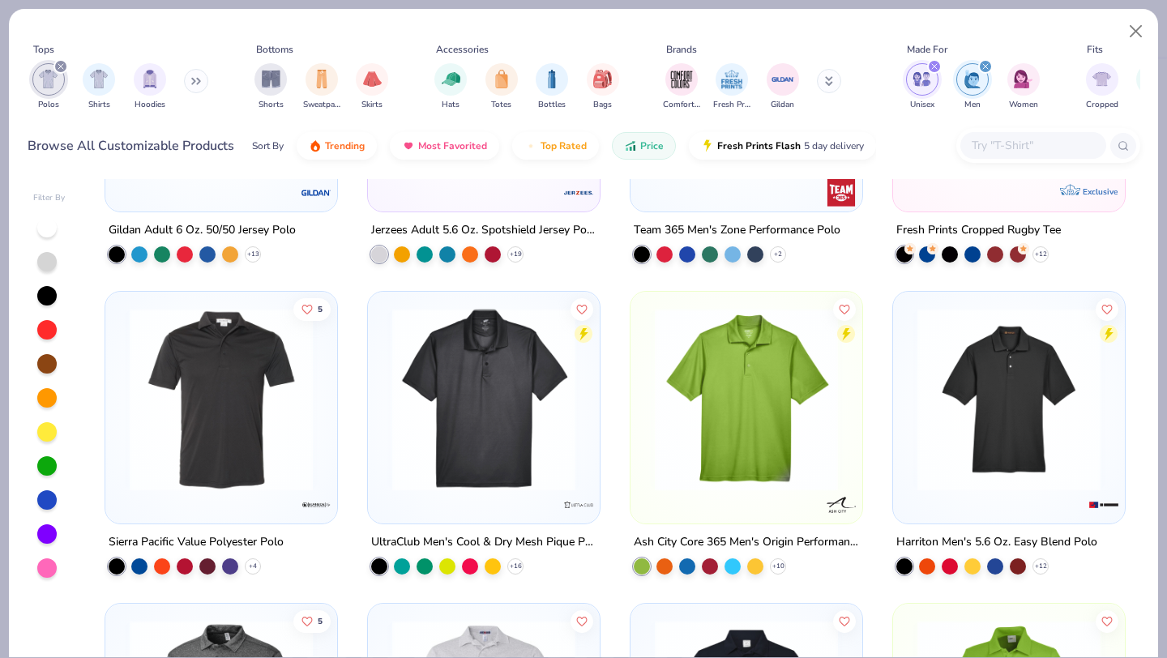
scroll to position [210, 0]
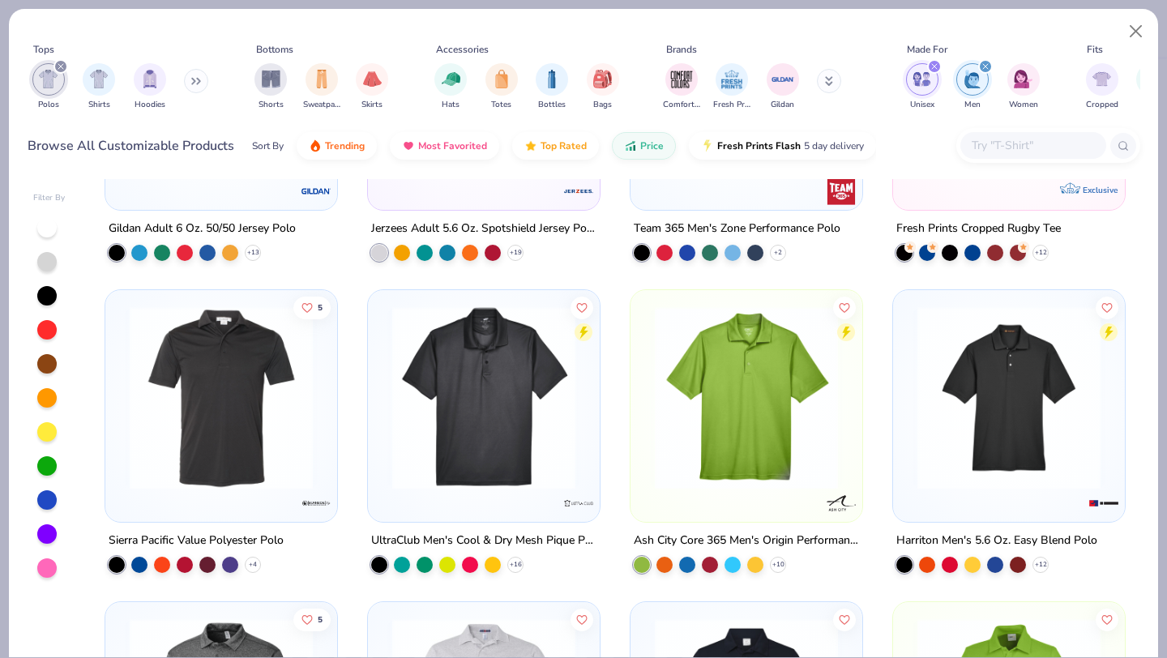
click at [496, 408] on img at bounding box center [483, 397] width 199 height 183
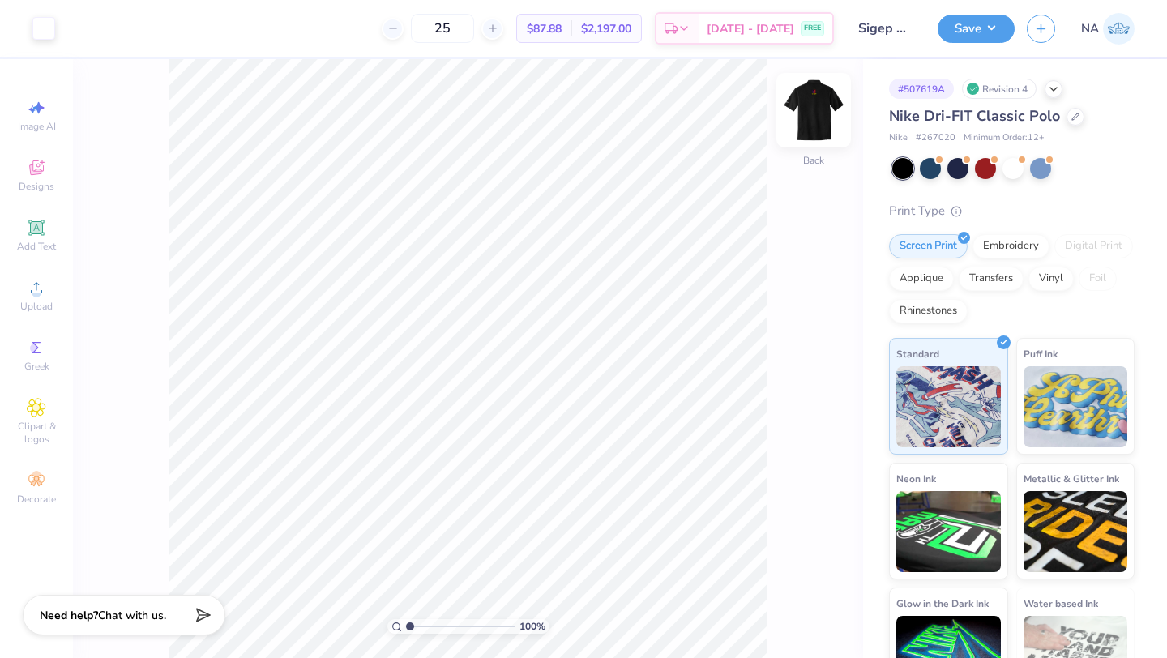
click at [814, 105] on img at bounding box center [813, 110] width 65 height 65
click at [43, 31] on div at bounding box center [43, 26] width 23 height 23
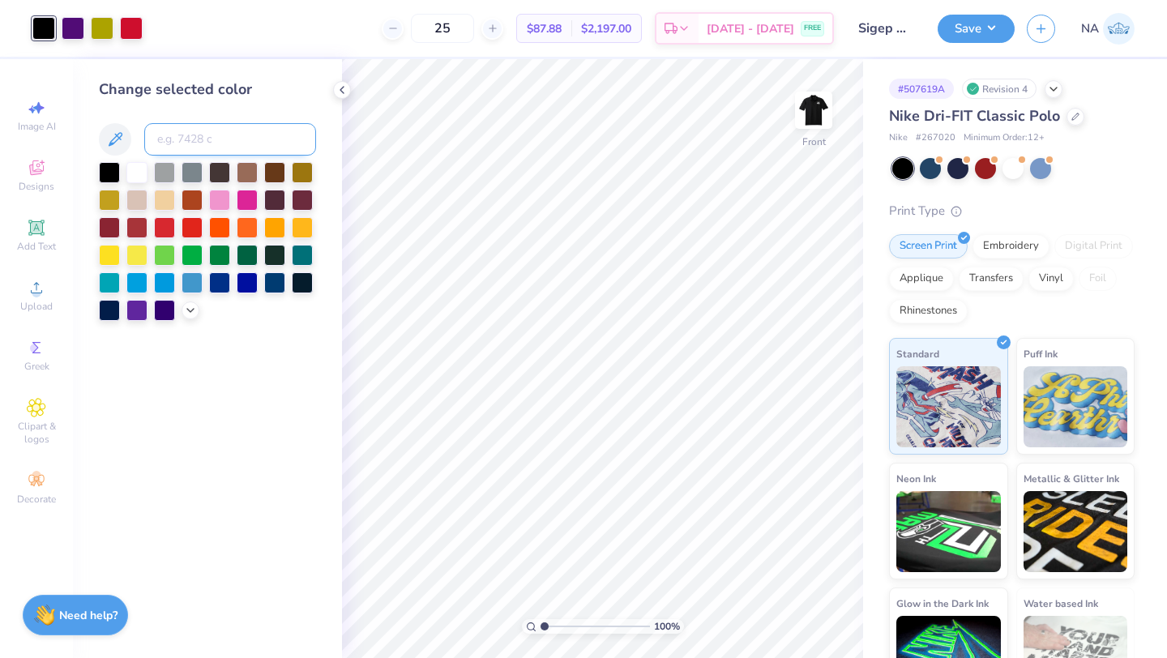
click at [225, 126] on input at bounding box center [230, 139] width 172 height 32
type input "2607"
click at [963, 28] on button "Save" at bounding box center [976, 26] width 77 height 28
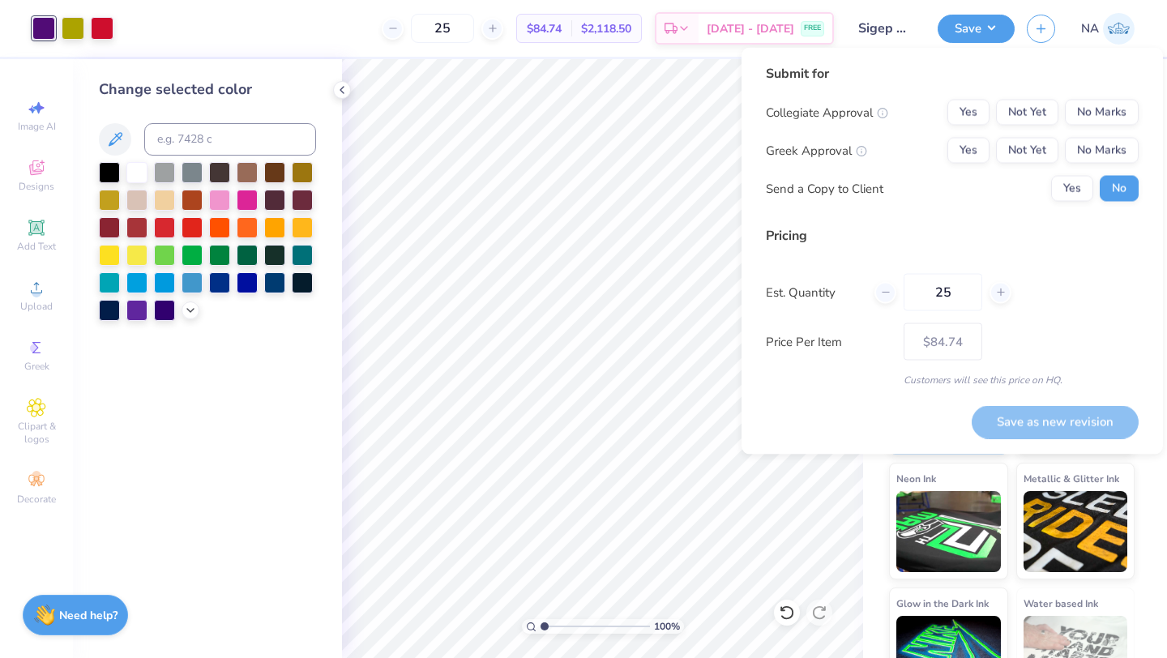
click at [1098, 126] on div "Collegiate Approval Yes Not Yet No Marks Greek Approval Yes Not Yet No Marks Se…" at bounding box center [952, 151] width 373 height 102
click at [1098, 109] on button "No Marks" at bounding box center [1102, 113] width 74 height 26
click at [986, 149] on button "Yes" at bounding box center [968, 151] width 42 height 26
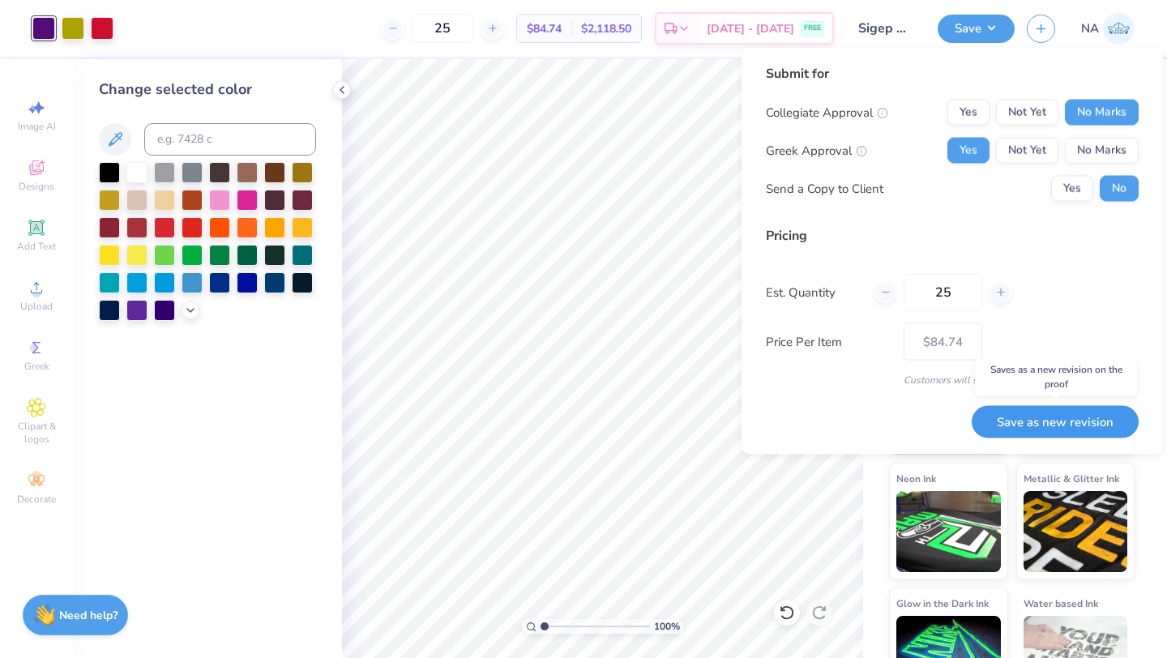
click at [1089, 422] on button "Save as new revision" at bounding box center [1055, 421] width 167 height 33
type input "$84.74"
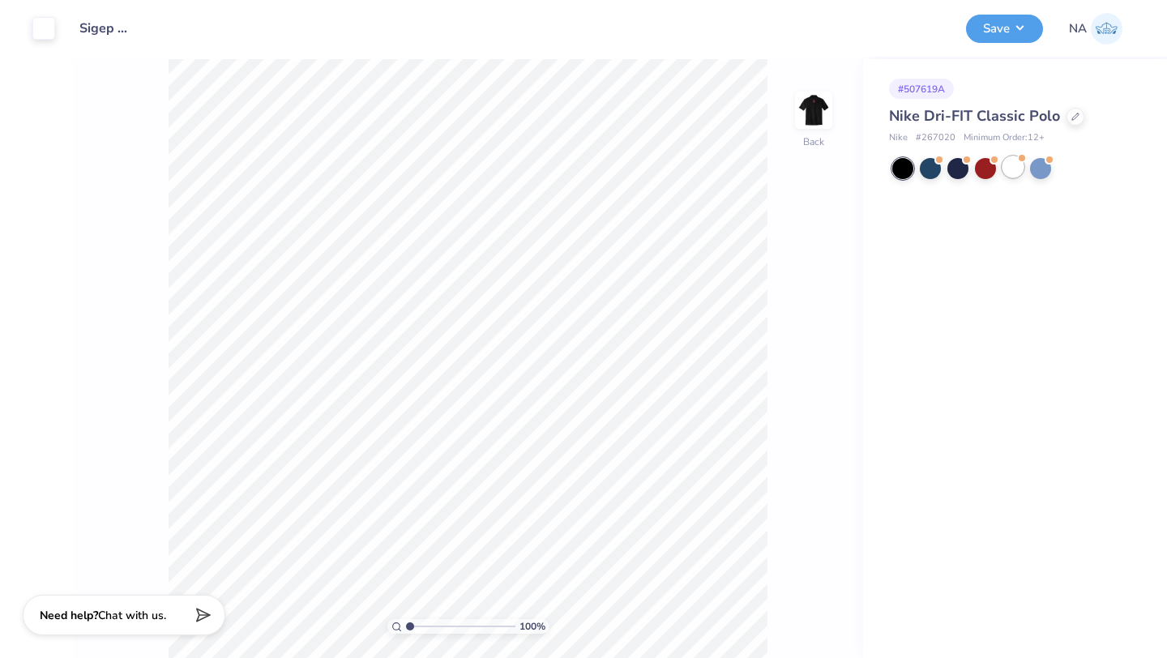
click at [1019, 170] on div at bounding box center [1013, 166] width 21 height 21
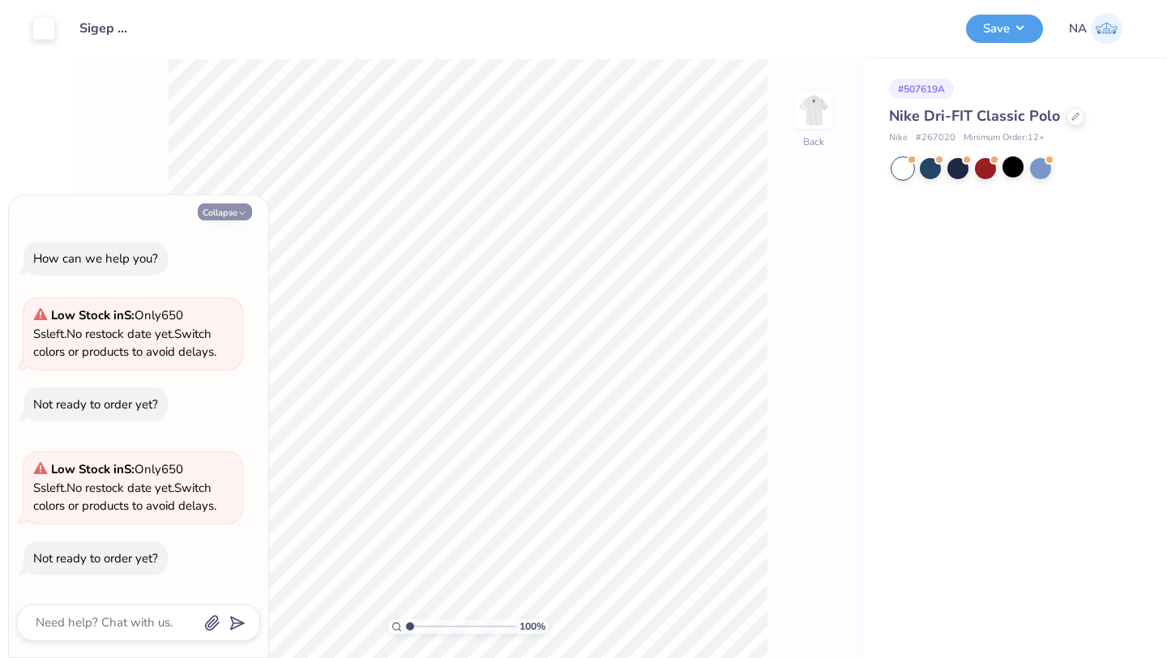
click at [235, 207] on button "Collapse" at bounding box center [225, 211] width 54 height 17
type textarea "x"
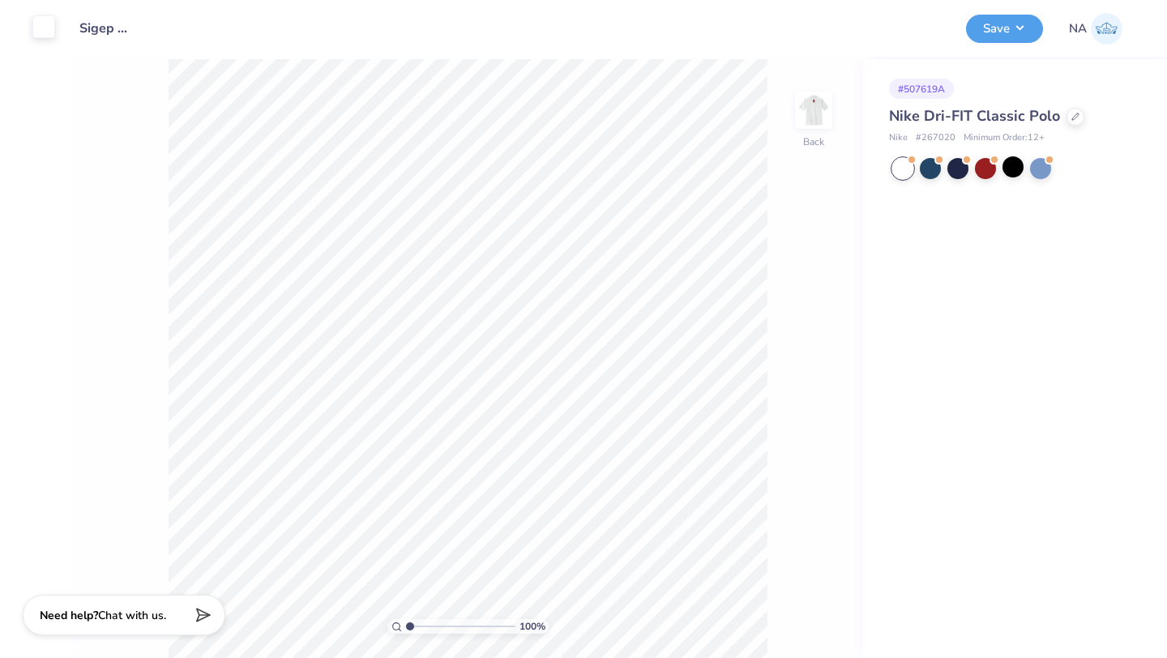
click at [49, 28] on div at bounding box center [43, 26] width 23 height 23
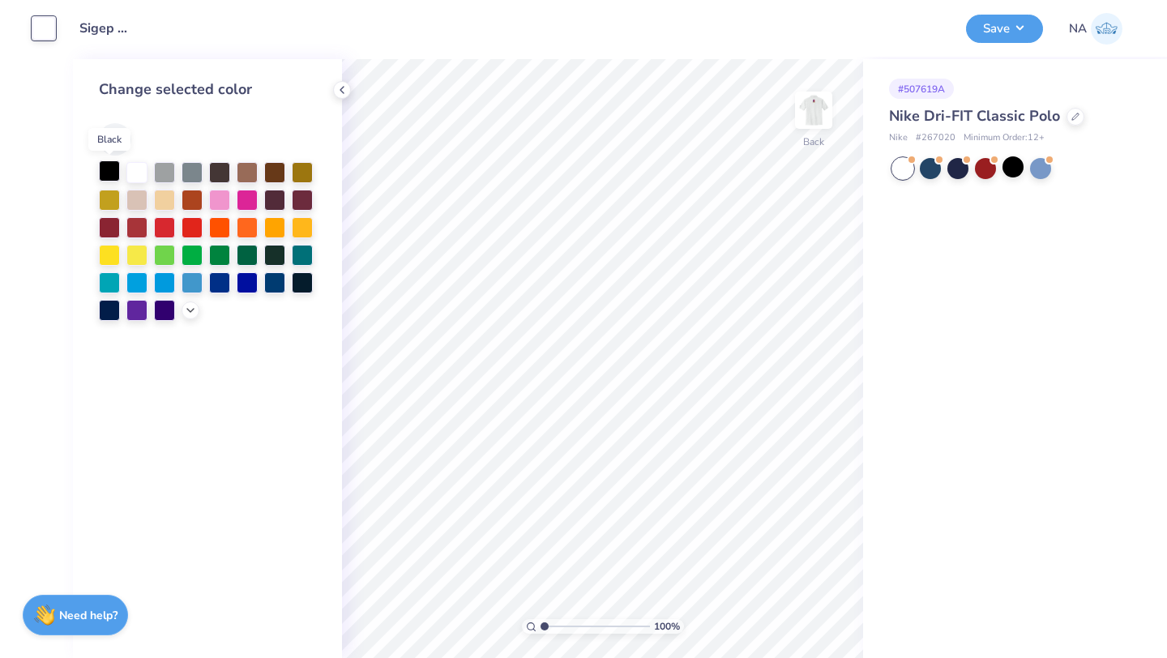
click at [113, 167] on div at bounding box center [109, 170] width 21 height 21
click at [808, 96] on img at bounding box center [813, 110] width 65 height 65
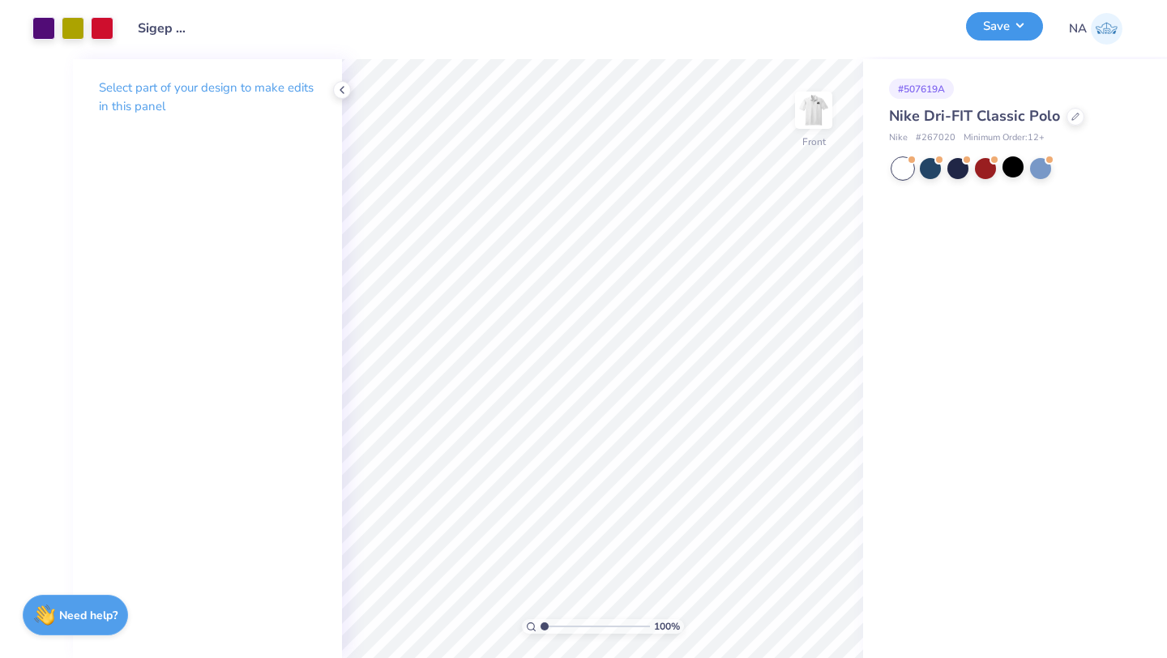
click at [1020, 39] on button "Save" at bounding box center [1004, 26] width 77 height 28
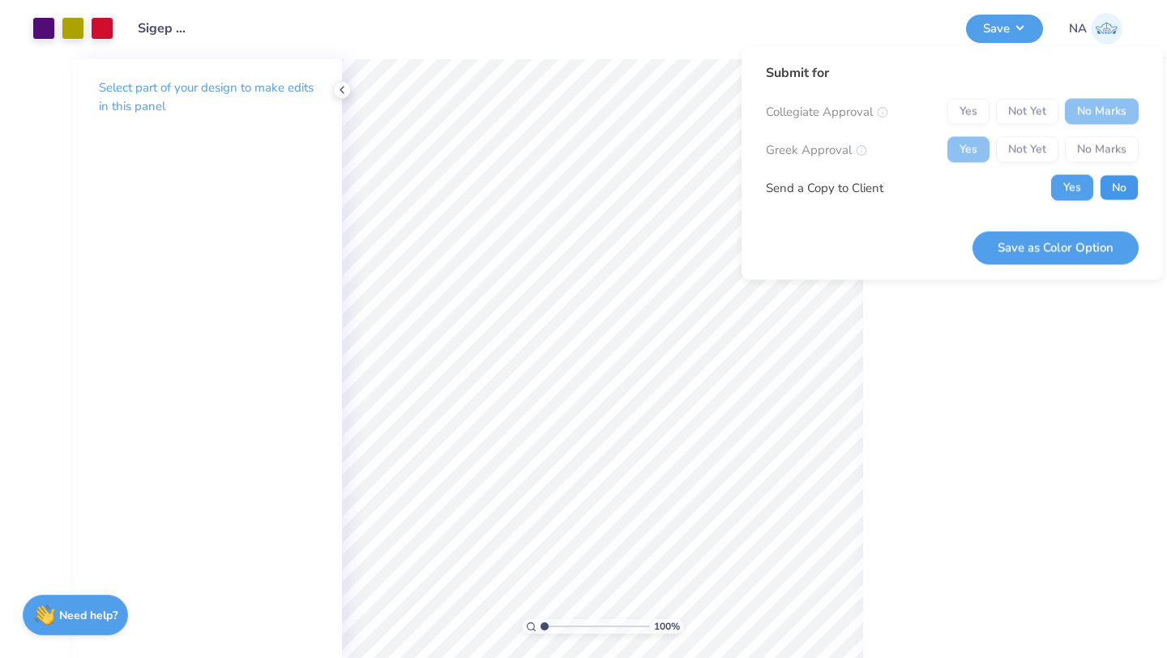
click at [1111, 183] on button "No" at bounding box center [1119, 188] width 39 height 26
click at [1054, 246] on button "Save as Color Option" at bounding box center [1056, 247] width 166 height 33
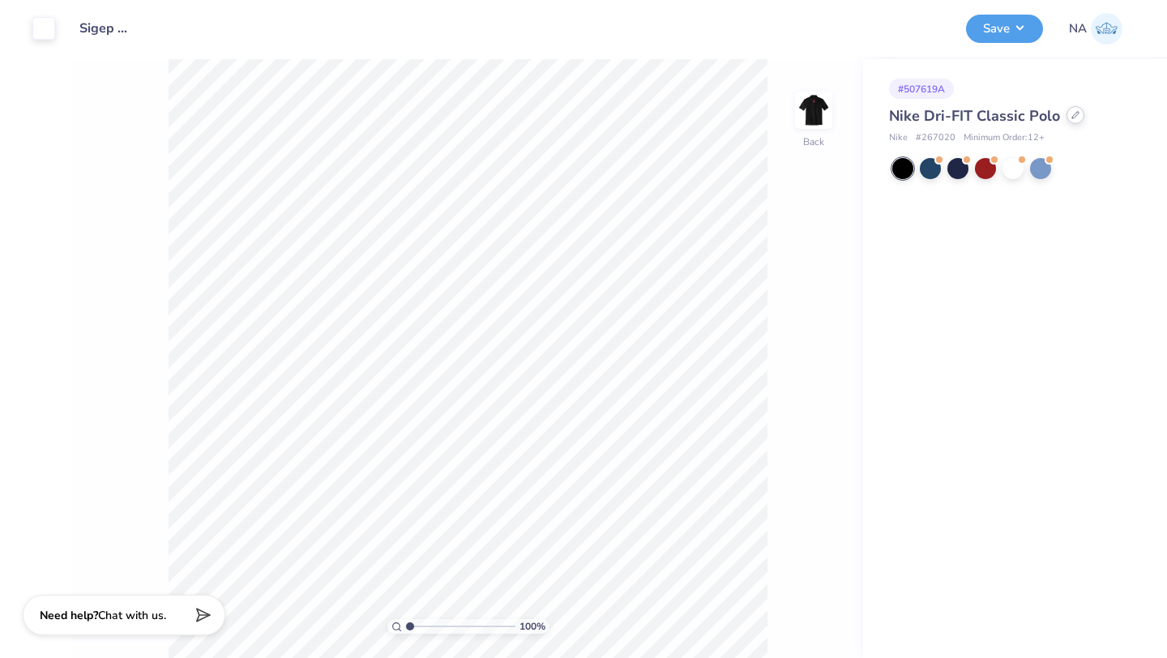
click at [1065, 122] on div "Nike Dri-FIT Classic Polo" at bounding box center [1012, 116] width 246 height 22
click at [1075, 122] on div at bounding box center [1076, 115] width 18 height 18
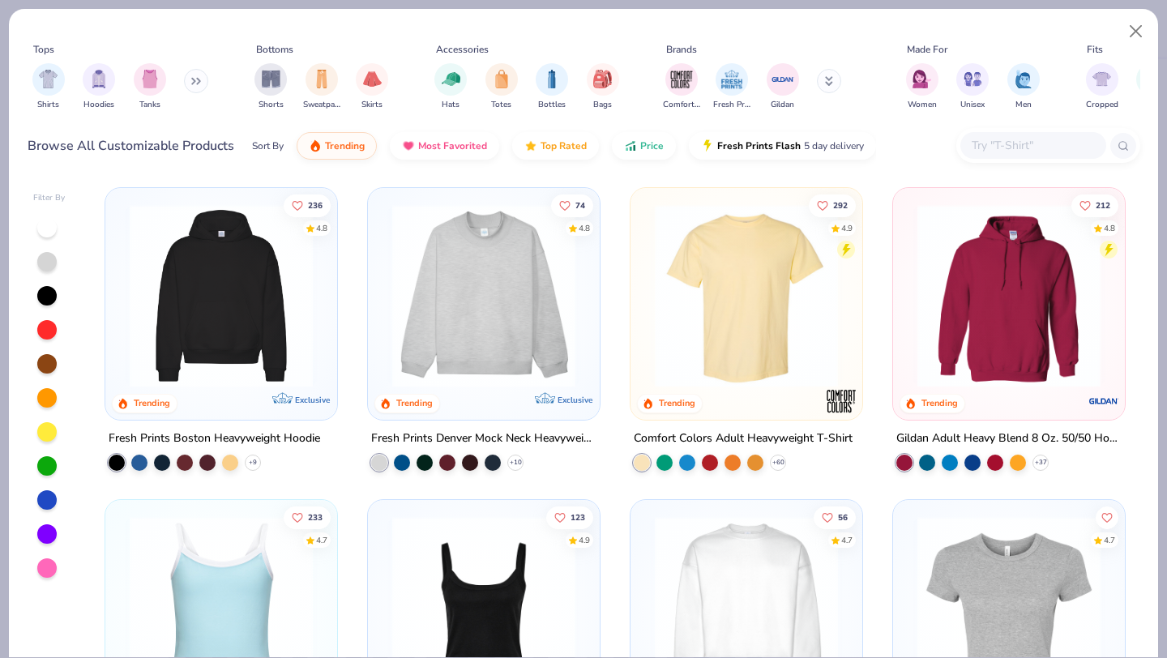
click at [495, 301] on img at bounding box center [483, 295] width 199 height 183
